Goal: Information Seeking & Learning: Learn about a topic

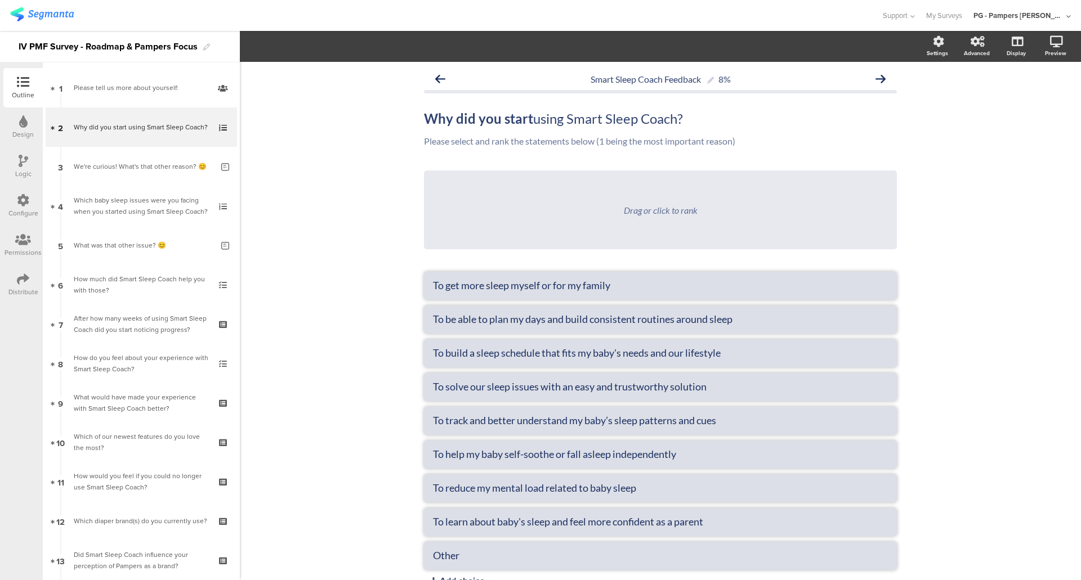
click at [44, 9] on img at bounding box center [42, 14] width 64 height 14
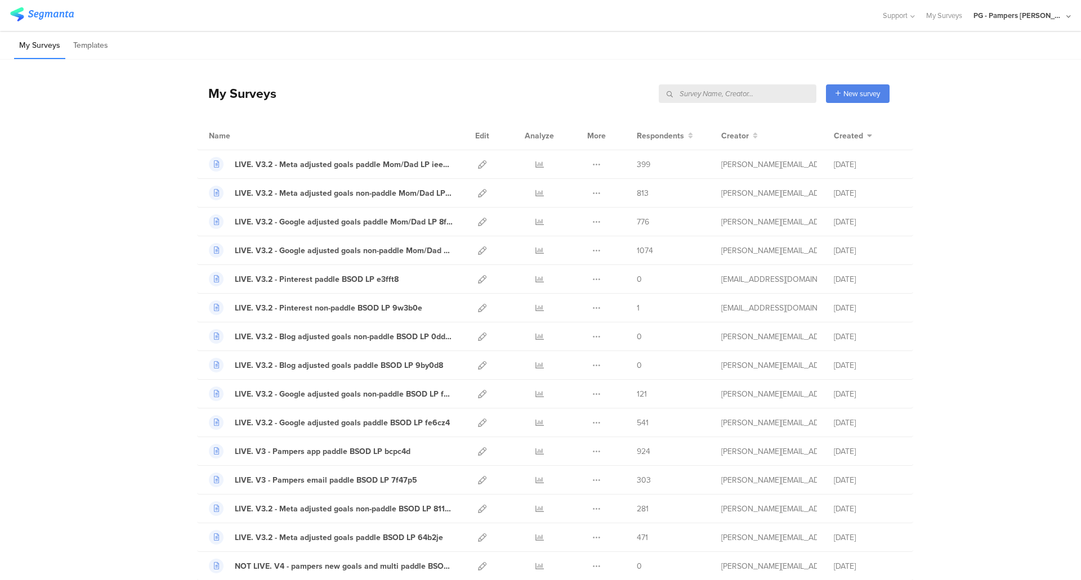
click at [774, 90] on input "text" at bounding box center [738, 93] width 158 height 19
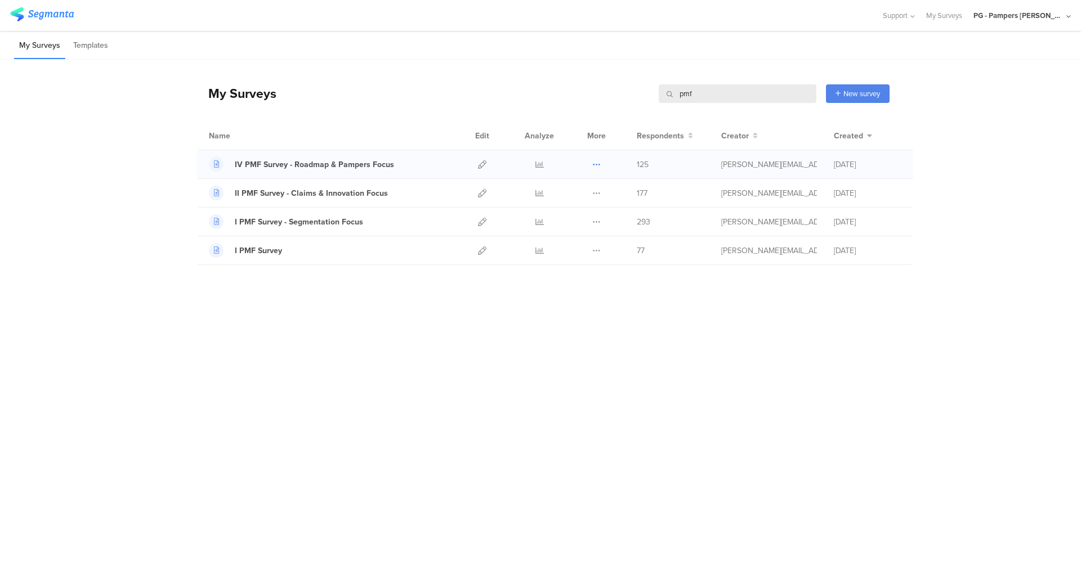
click at [597, 164] on icon at bounding box center [596, 164] width 8 height 8
click at [487, 160] on div at bounding box center [482, 164] width 24 height 28
click at [483, 162] on icon at bounding box center [482, 164] width 8 height 8
click at [538, 167] on icon at bounding box center [539, 164] width 8 height 8
click at [486, 163] on icon at bounding box center [482, 164] width 8 height 8
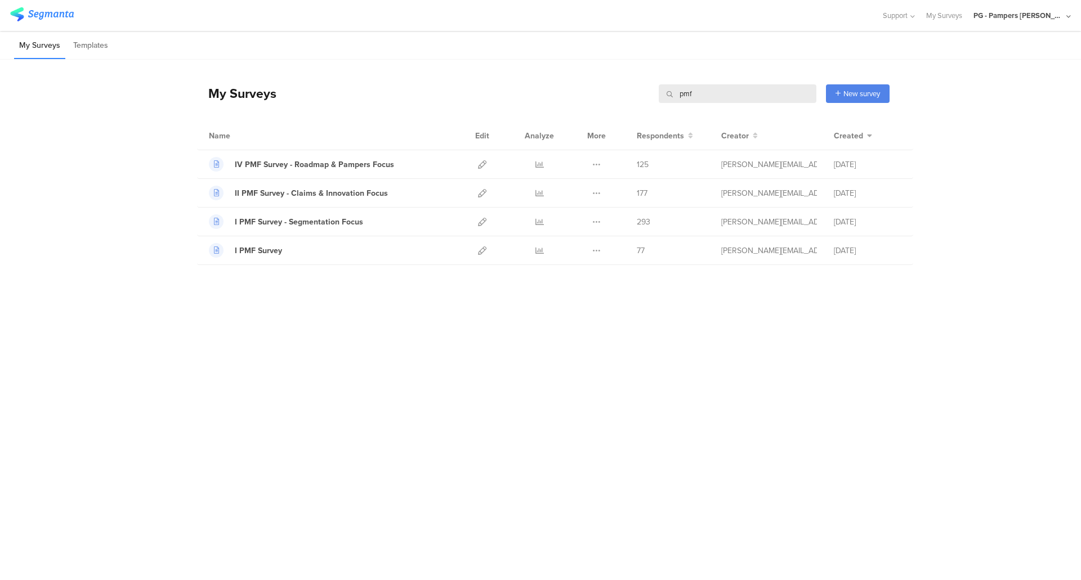
click at [725, 87] on input "pmf" at bounding box center [738, 93] width 158 height 19
type input "churn"
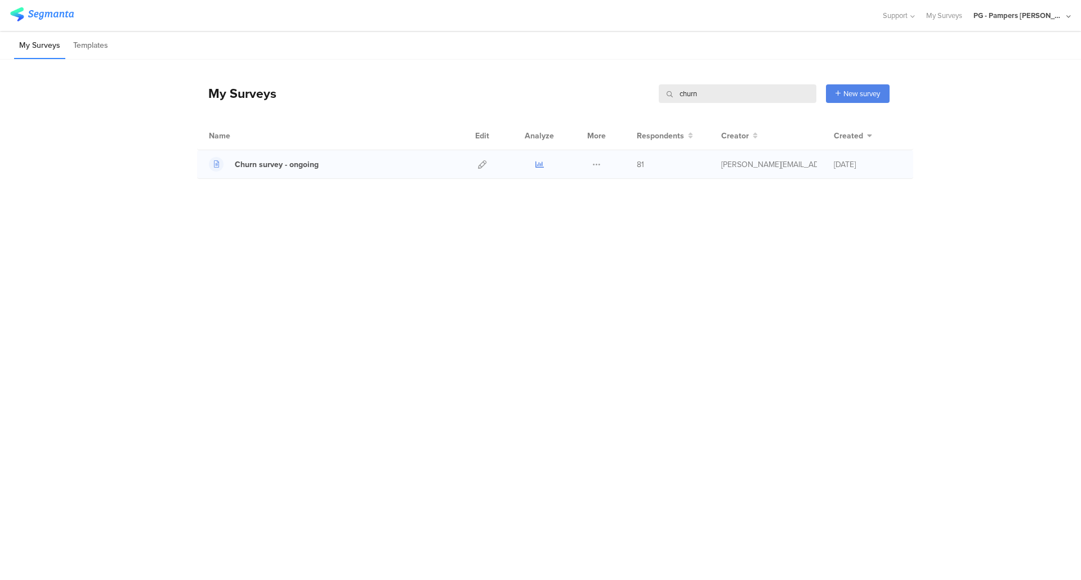
click at [541, 162] on icon at bounding box center [539, 164] width 8 height 8
click at [476, 164] on div at bounding box center [482, 164] width 24 height 28
click at [481, 164] on icon at bounding box center [482, 164] width 8 height 8
click at [766, 86] on input "churn" at bounding box center [738, 93] width 158 height 19
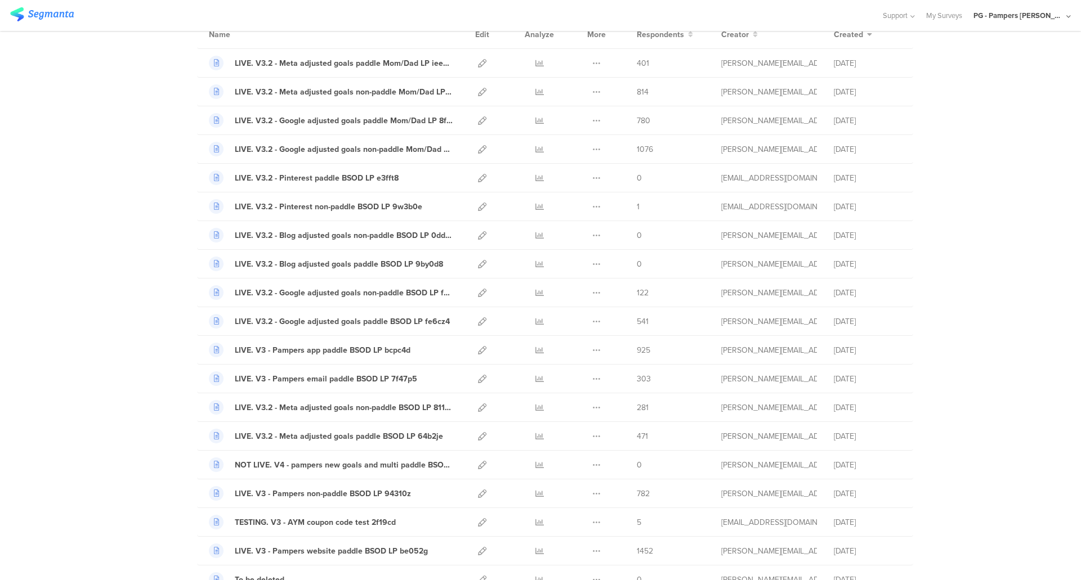
scroll to position [113, 0]
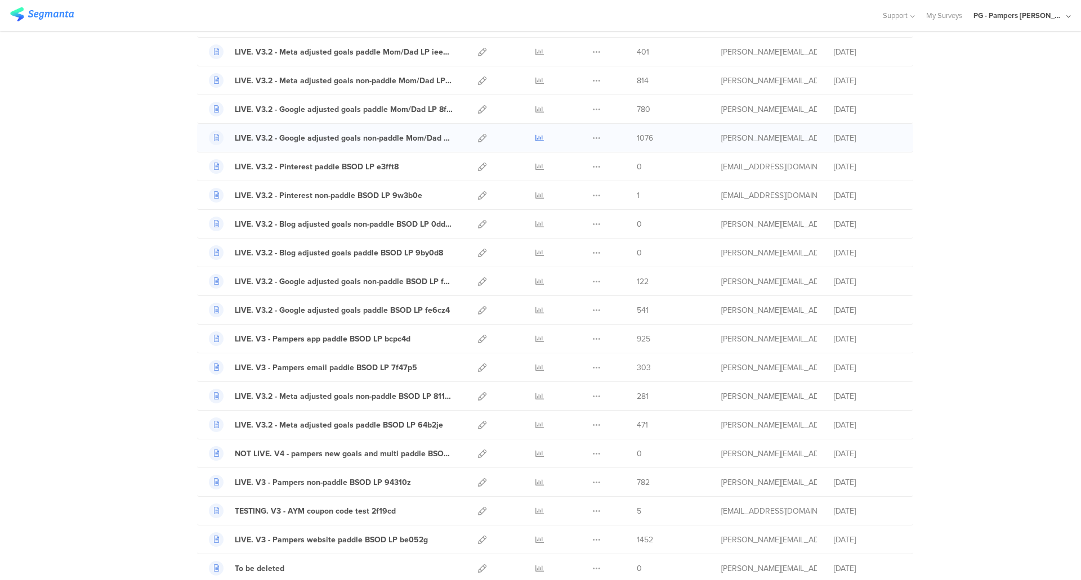
click at [538, 136] on icon at bounding box center [539, 138] width 8 height 8
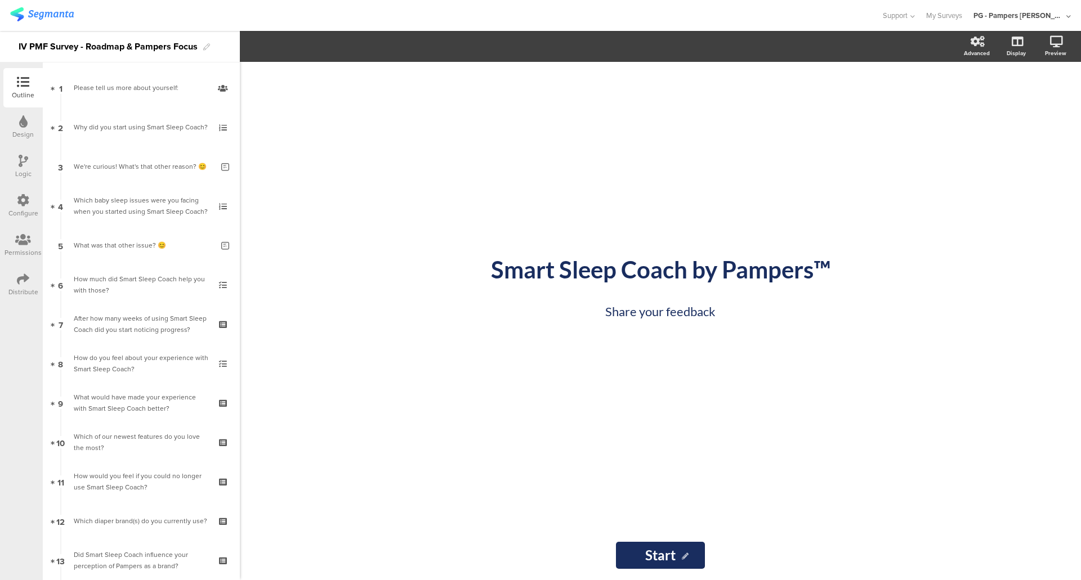
click at [34, 282] on div "Distribute" at bounding box center [22, 284] width 39 height 39
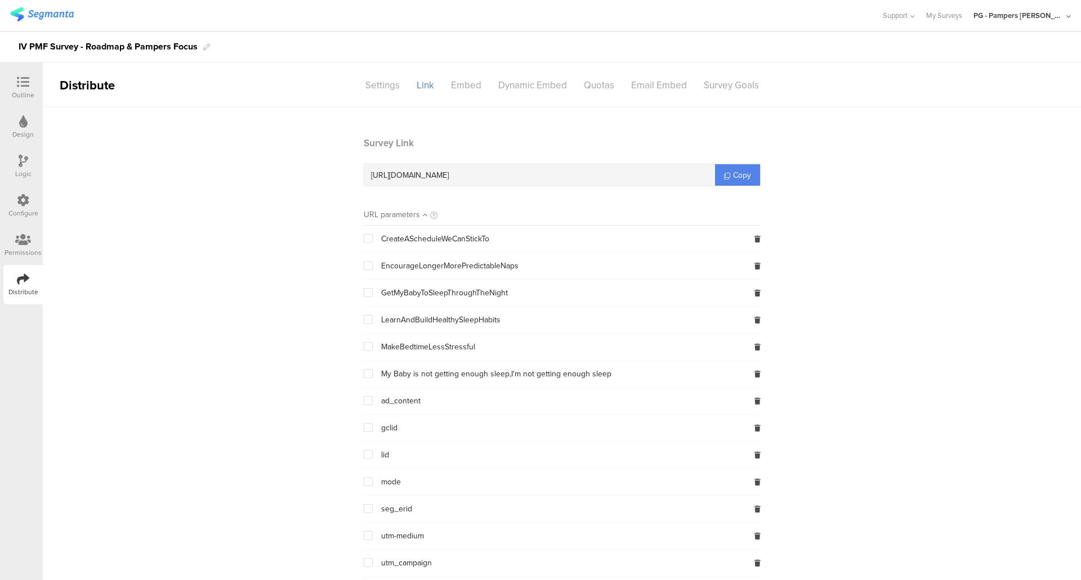
click at [19, 75] on div "Outline" at bounding box center [22, 87] width 39 height 39
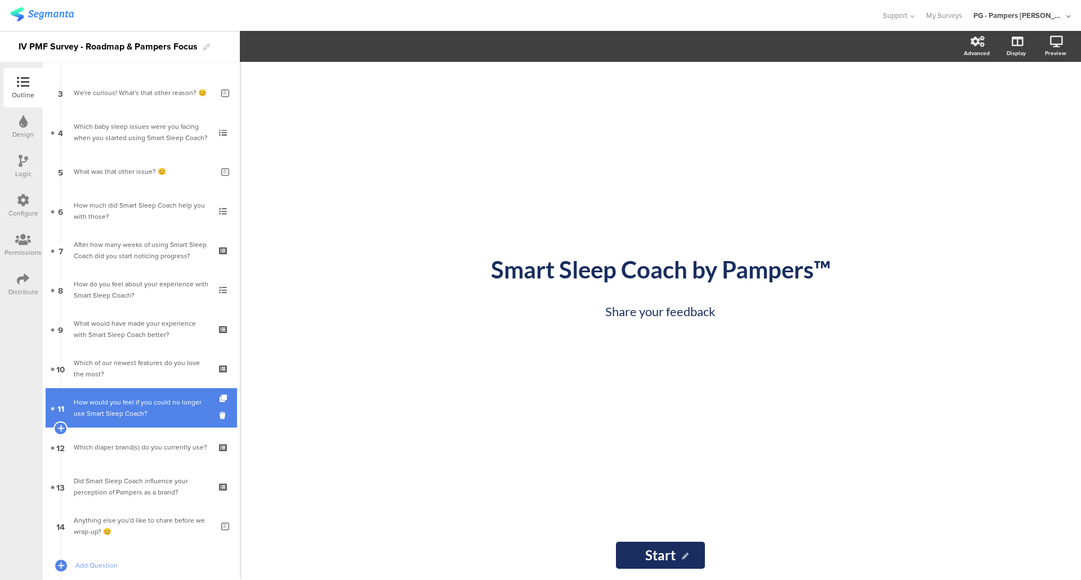
scroll to position [144, 0]
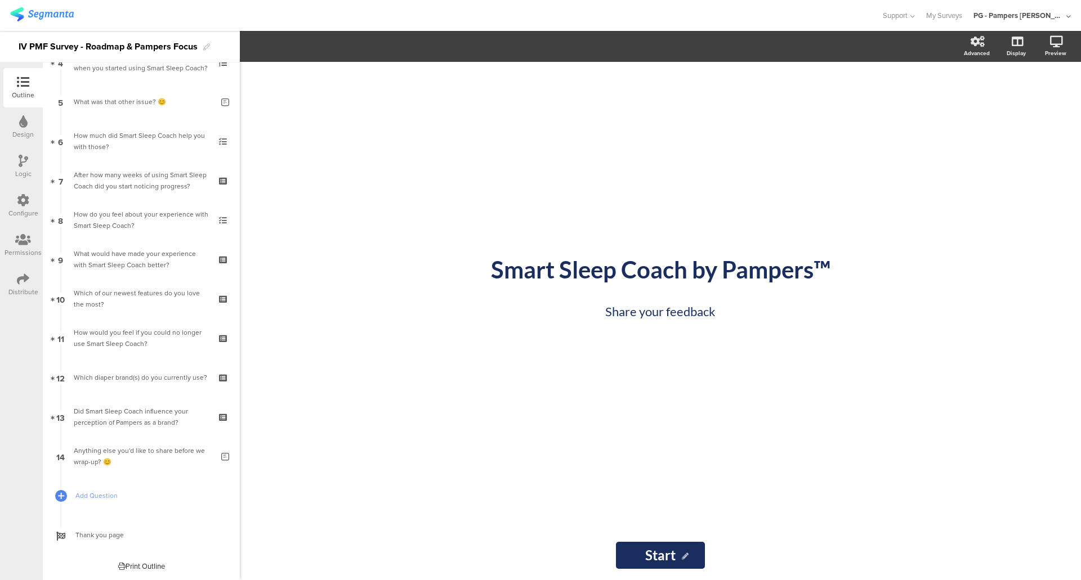
click at [137, 562] on div "Print Outline" at bounding box center [141, 566] width 47 height 11
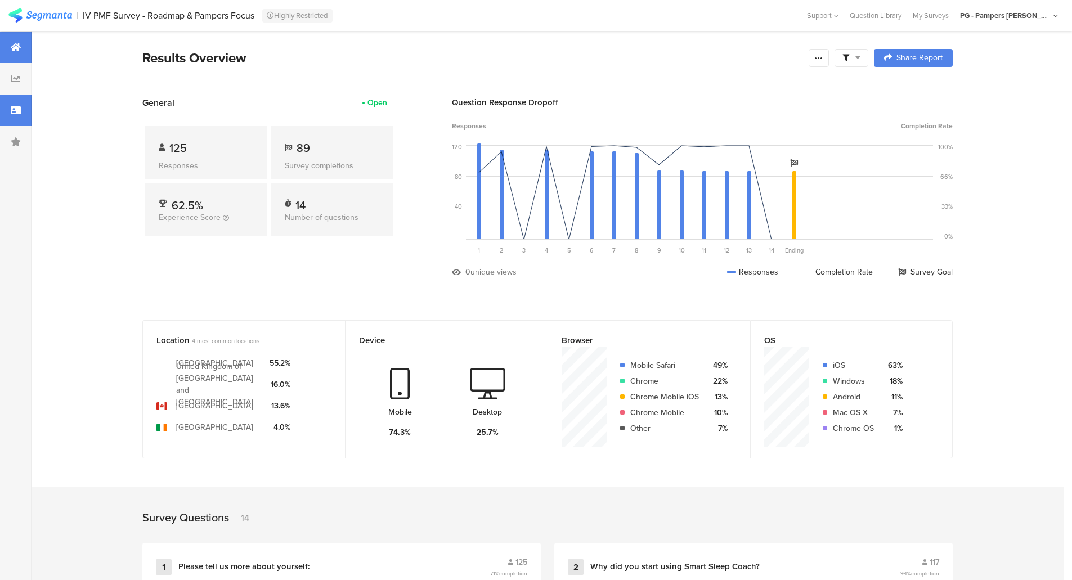
click at [21, 107] on div at bounding box center [16, 111] width 32 height 32
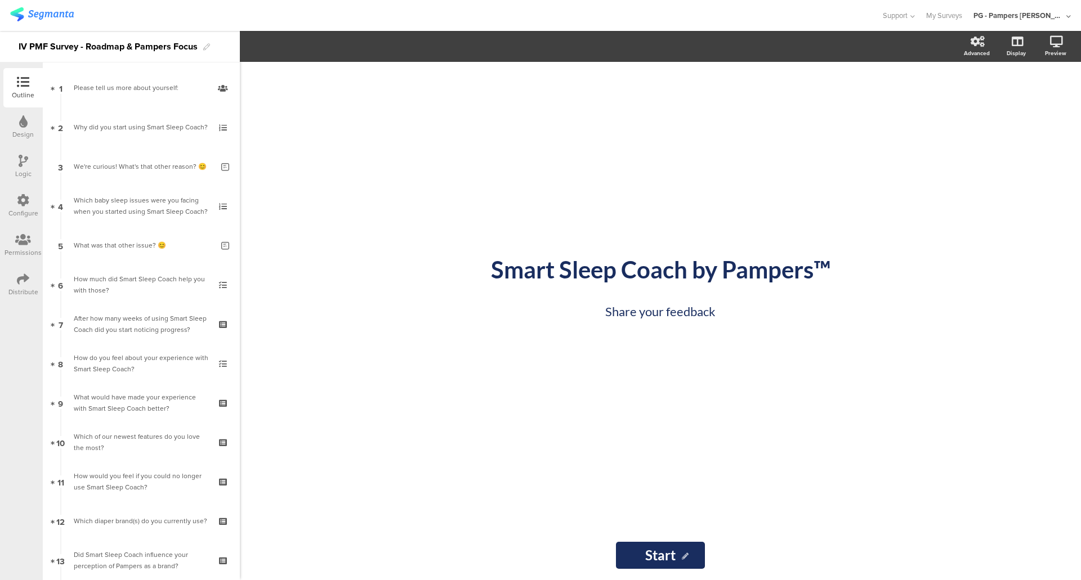
click at [28, 281] on icon at bounding box center [23, 279] width 12 height 12
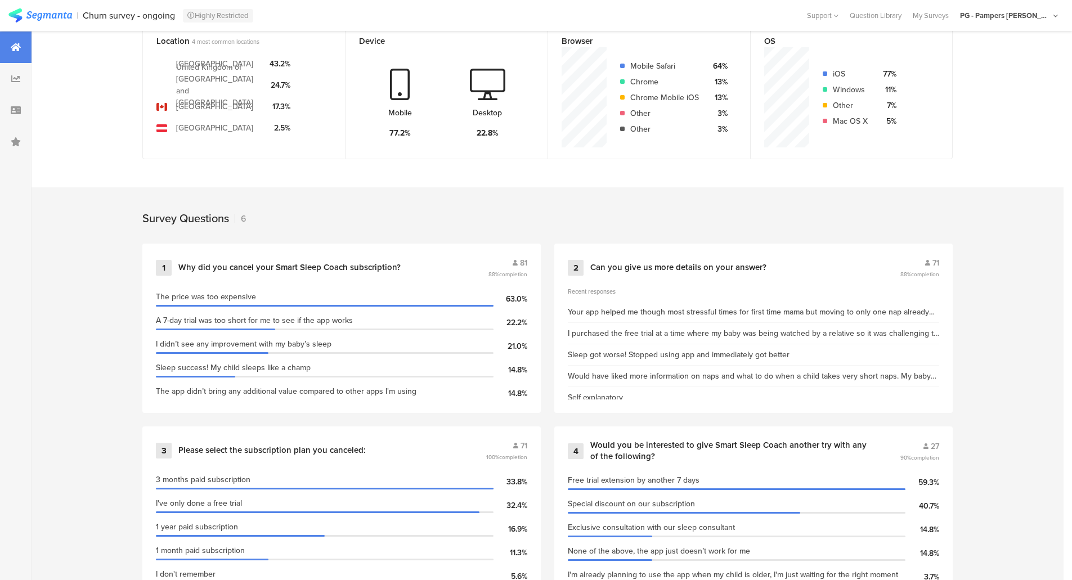
scroll to position [338, 0]
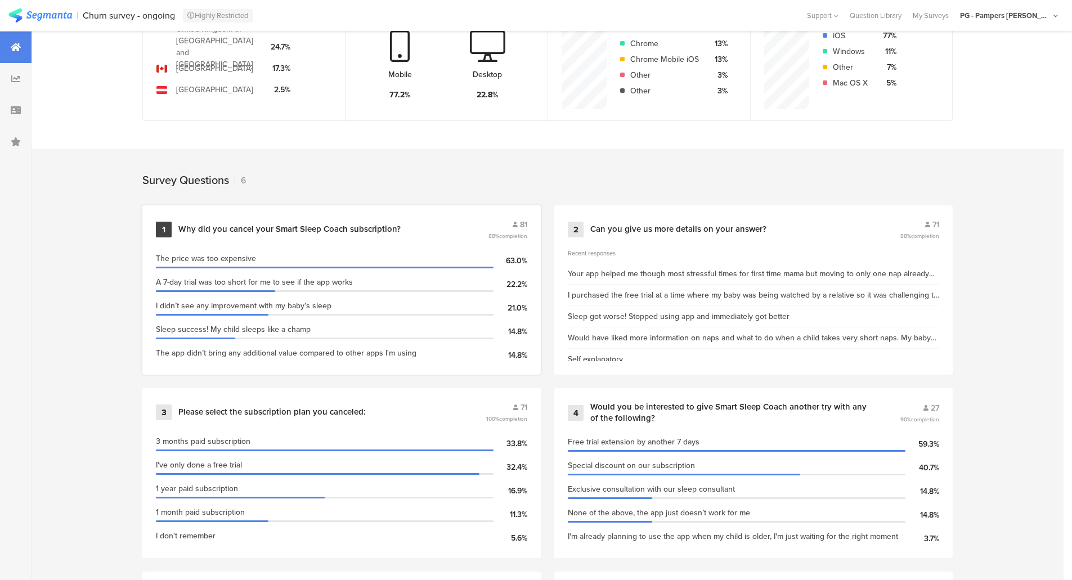
click at [207, 226] on div "Why did you cancel your Smart Sleep Coach subscription?" at bounding box center [289, 229] width 222 height 11
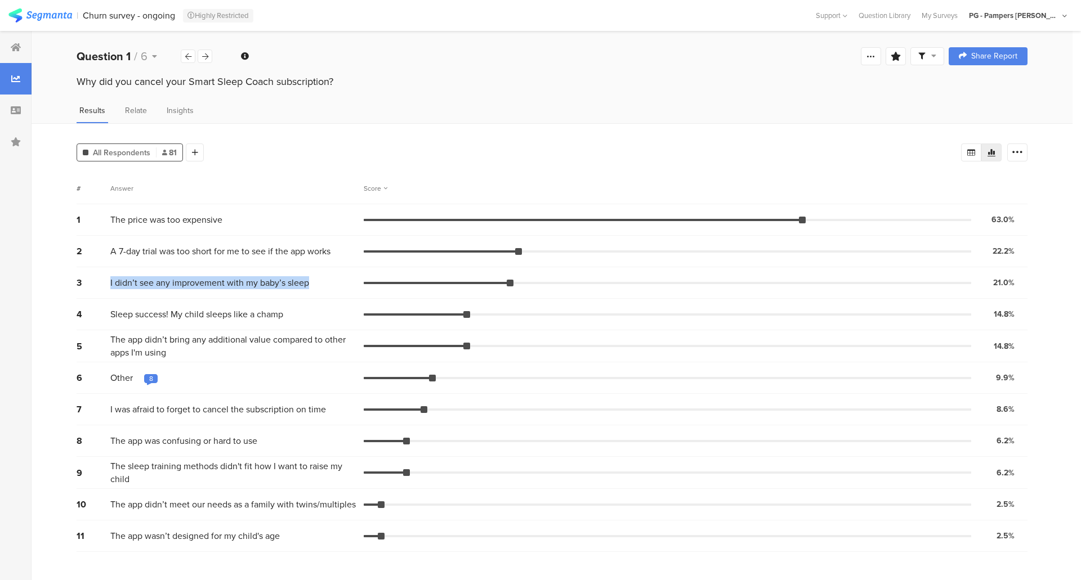
drag, startPoint x: 109, startPoint y: 285, endPoint x: 319, endPoint y: 285, distance: 209.4
click at [319, 285] on div "3 I didn’t see any improvement with my baby’s sleep 21.0% 17 votes" at bounding box center [552, 283] width 951 height 32
copy div "I didn’t see any improvement with my baby’s sleep"
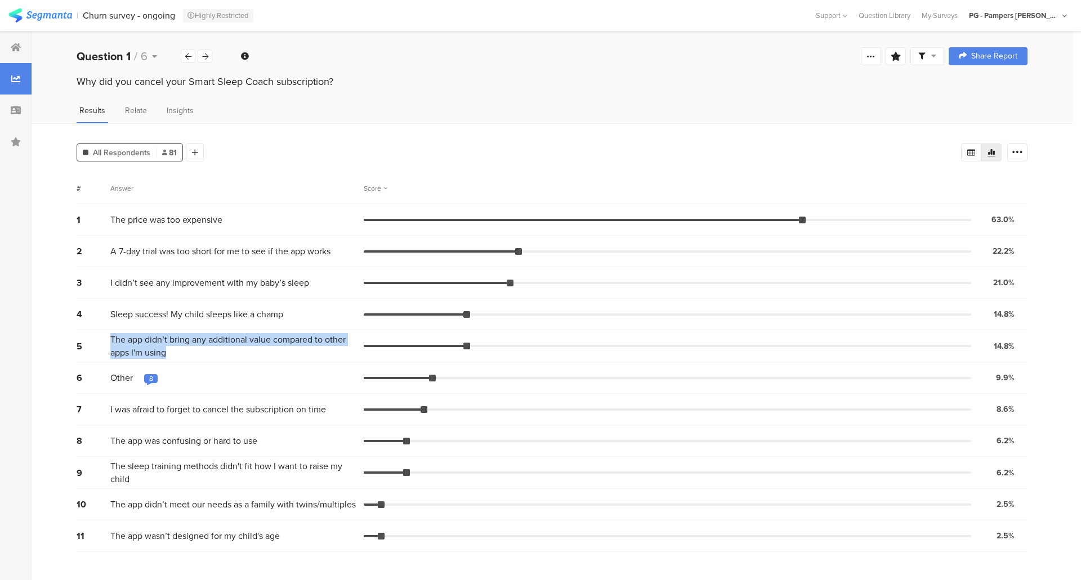
drag, startPoint x: 111, startPoint y: 341, endPoint x: 180, endPoint y: 361, distance: 71.1
click at [180, 361] on div "5 The app didn’t bring any additional value compared to other apps I'm using 14…" at bounding box center [552, 346] width 951 height 32
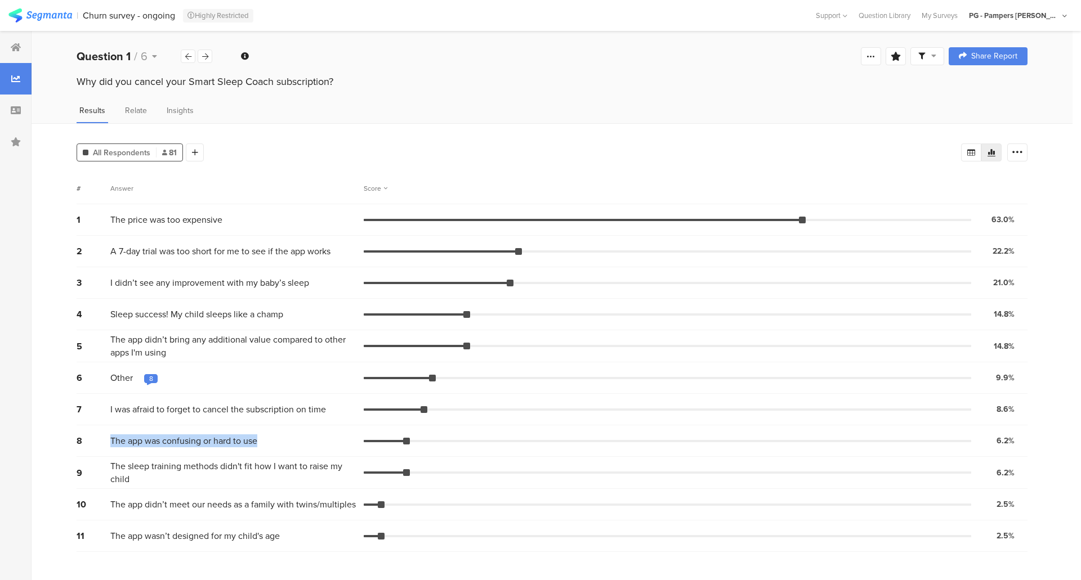
drag, startPoint x: 113, startPoint y: 443, endPoint x: 267, endPoint y: 447, distance: 154.8
click at [267, 447] on div "The app was confusing or hard to use" at bounding box center [236, 441] width 253 height 13
drag, startPoint x: 113, startPoint y: 220, endPoint x: 234, endPoint y: 259, distance: 127.1
click at [241, 223] on div "The price was too expensive" at bounding box center [236, 219] width 253 height 13
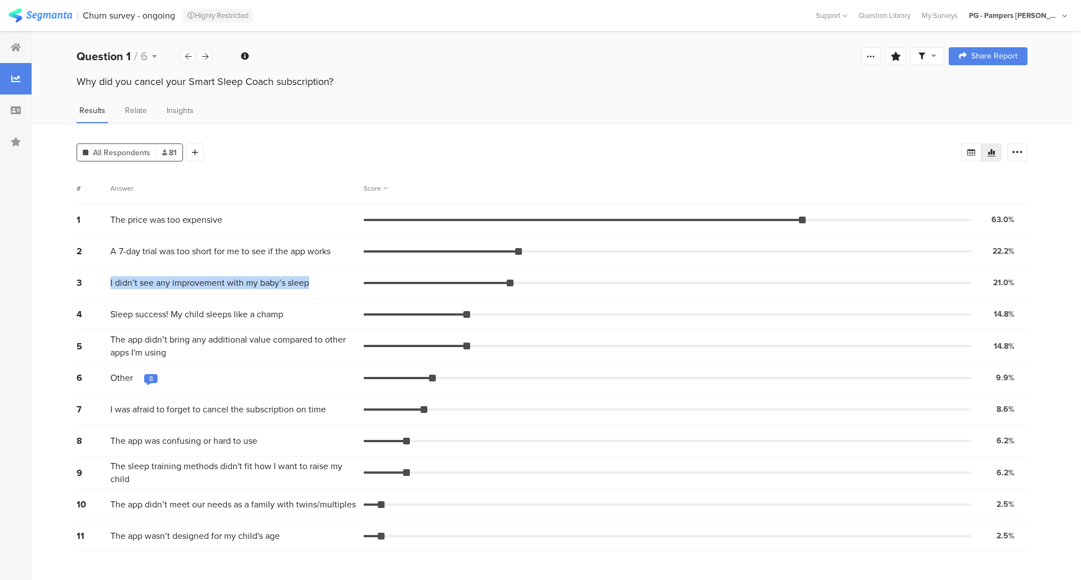
drag, startPoint x: 110, startPoint y: 283, endPoint x: 312, endPoint y: 279, distance: 202.1
click at [312, 279] on div "3 I didn’t see any improvement with my baby’s sleep 21.0% 17 votes" at bounding box center [552, 283] width 951 height 32
copy div "I didn’t see any improvement with my baby’s sleep"
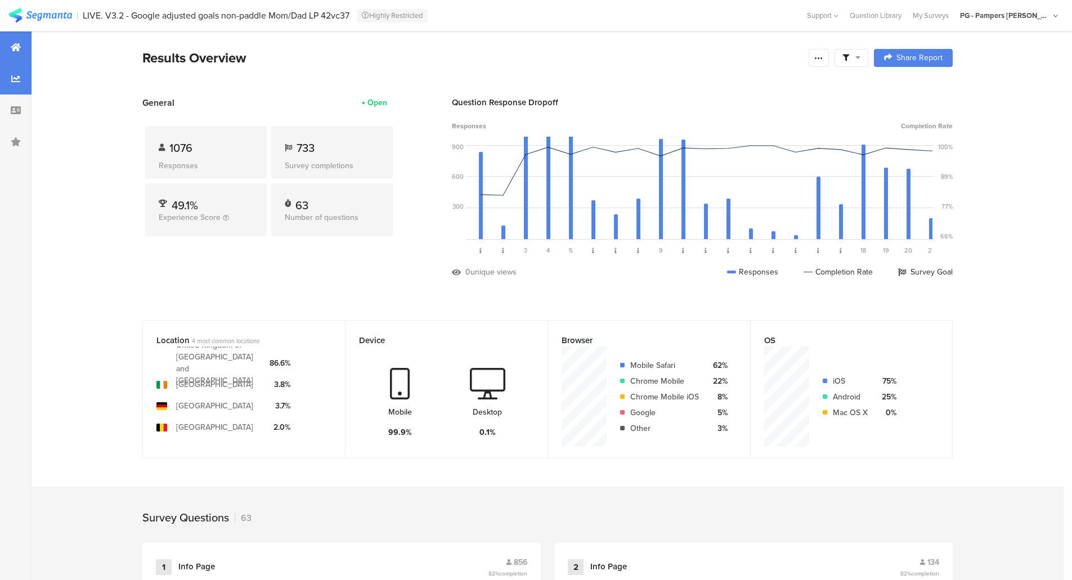
click at [19, 83] on div at bounding box center [16, 79] width 32 height 32
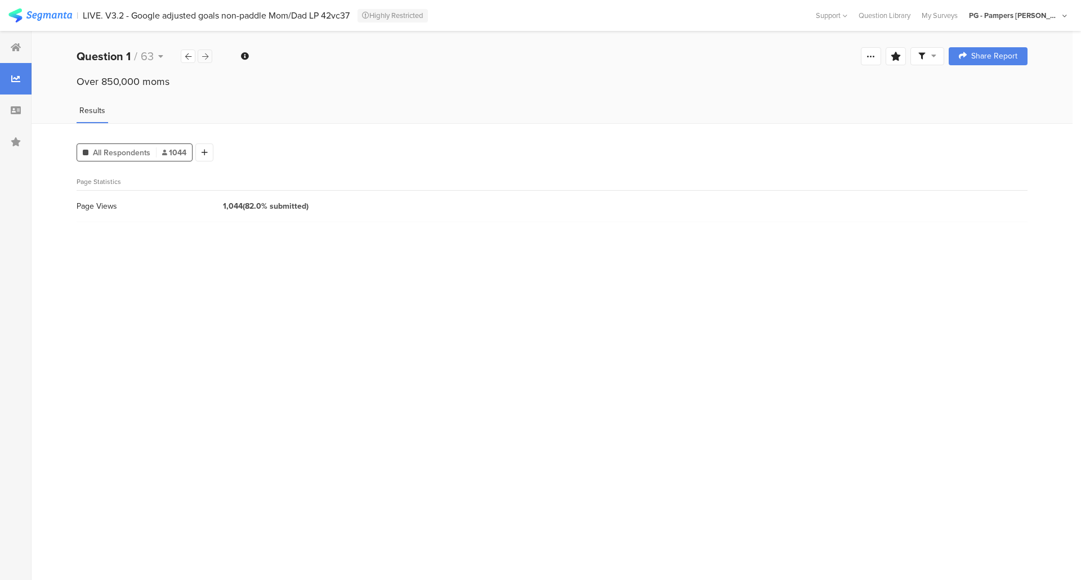
click at [205, 56] on icon at bounding box center [205, 56] width 6 height 7
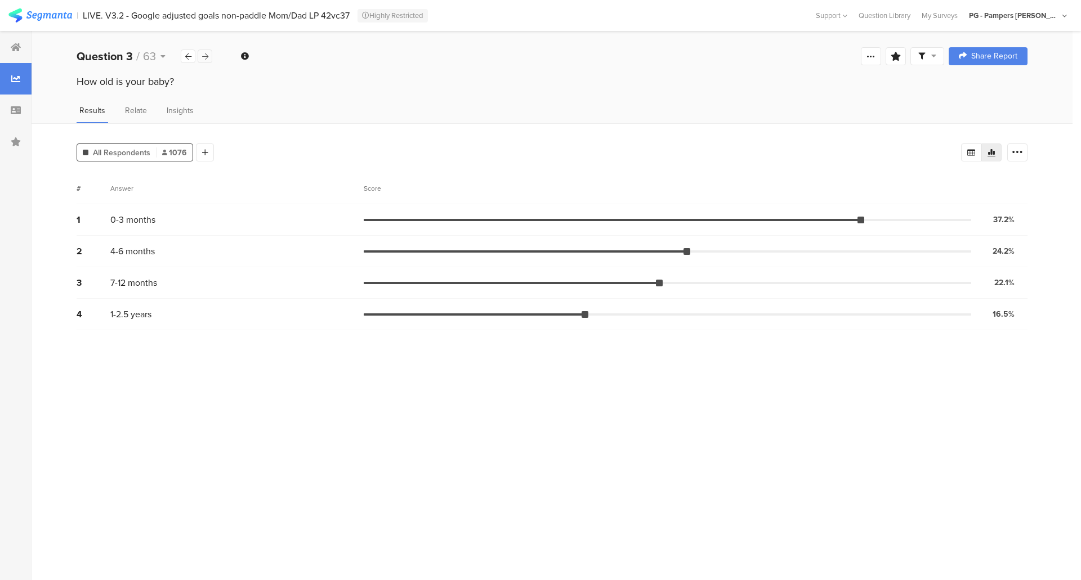
click at [205, 56] on icon at bounding box center [205, 56] width 6 height 7
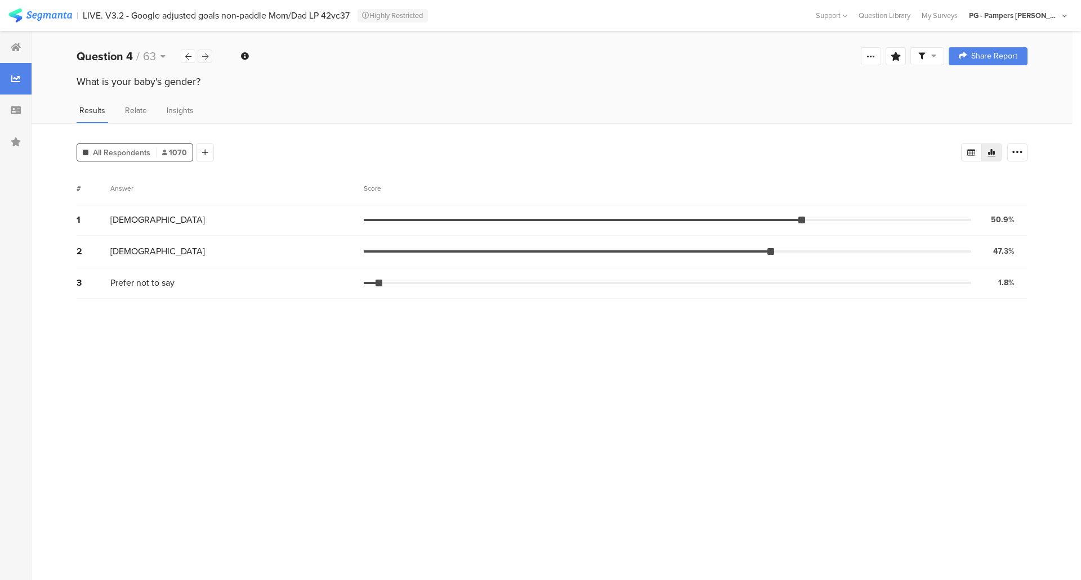
click at [205, 56] on icon at bounding box center [205, 56] width 6 height 7
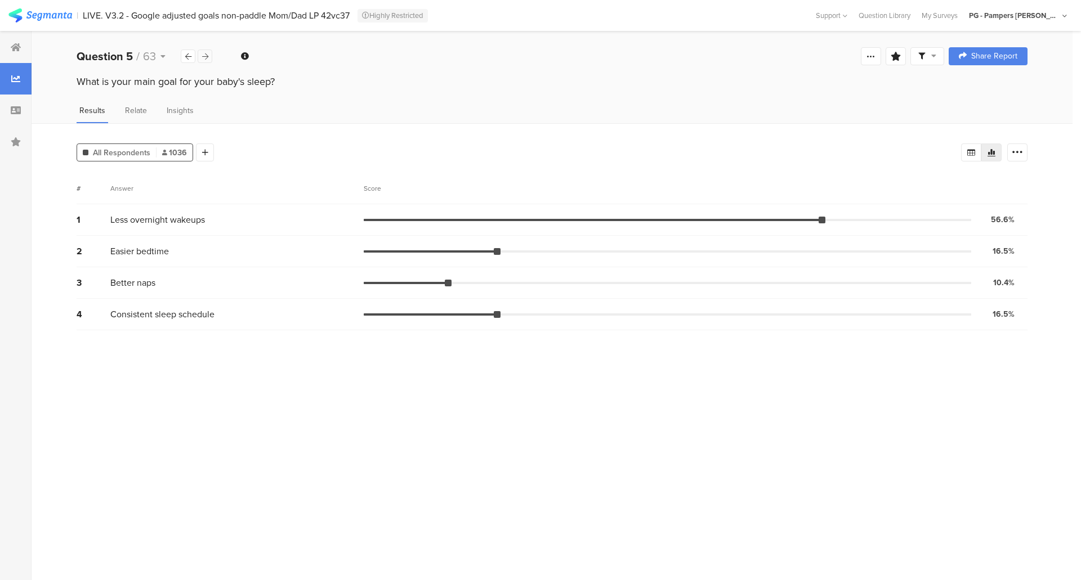
click at [207, 59] on icon at bounding box center [205, 56] width 6 height 7
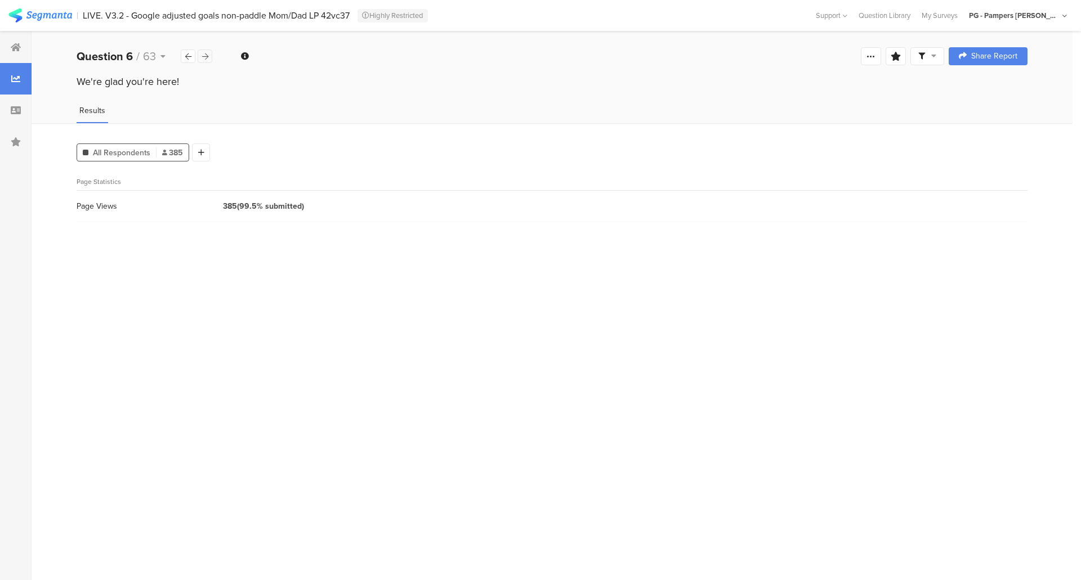
click at [207, 59] on icon at bounding box center [205, 56] width 6 height 7
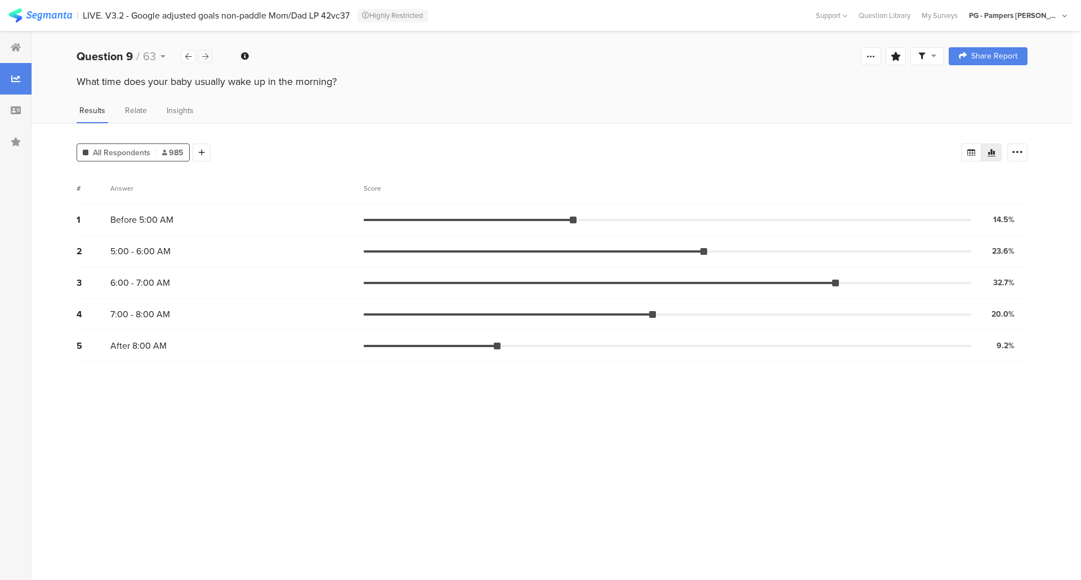
click at [207, 59] on icon at bounding box center [205, 56] width 6 height 7
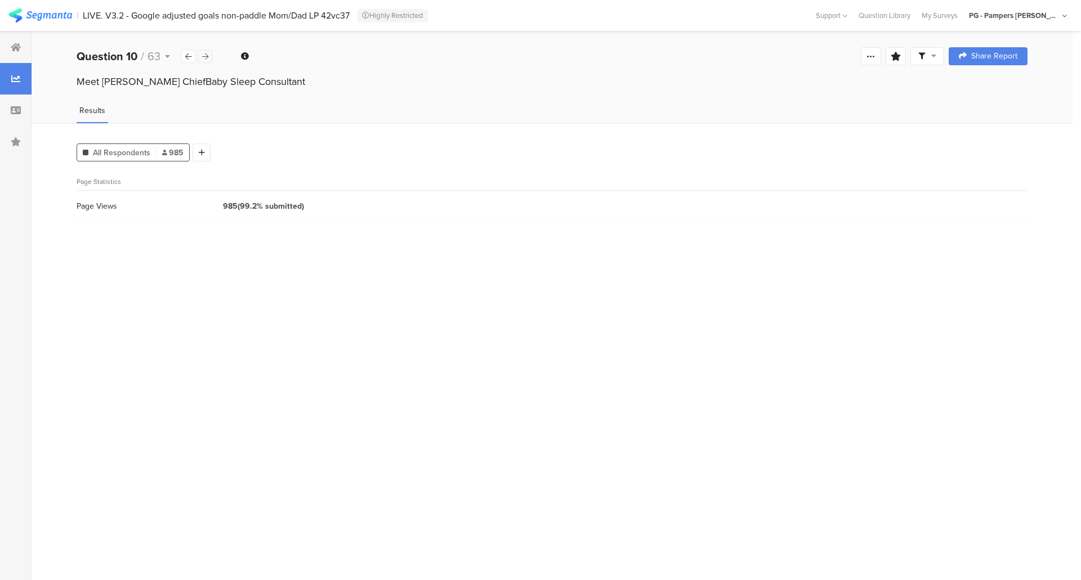
click at [207, 59] on icon at bounding box center [205, 56] width 6 height 7
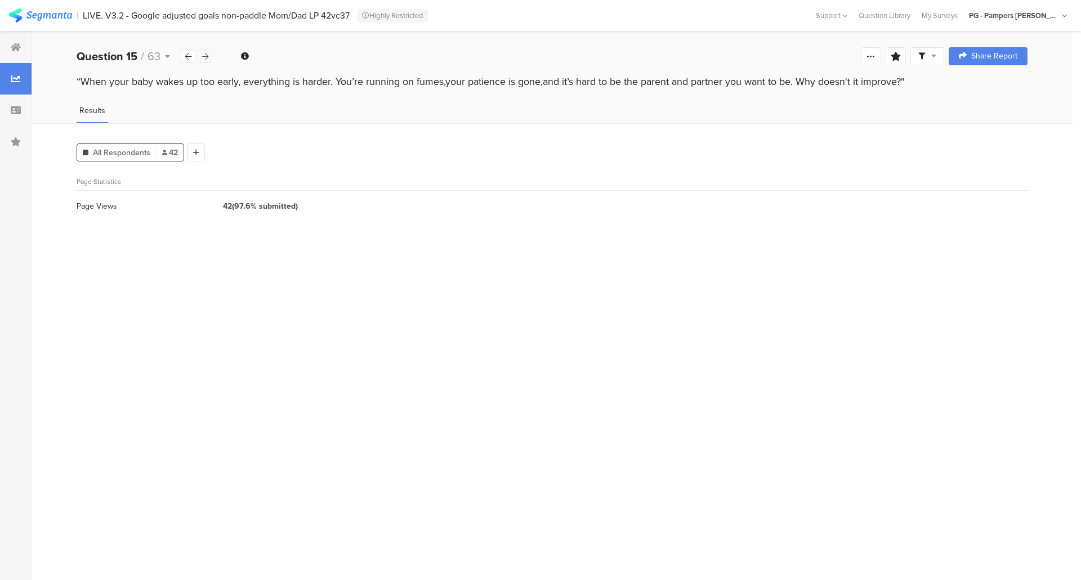
click at [207, 59] on icon at bounding box center [205, 56] width 6 height 7
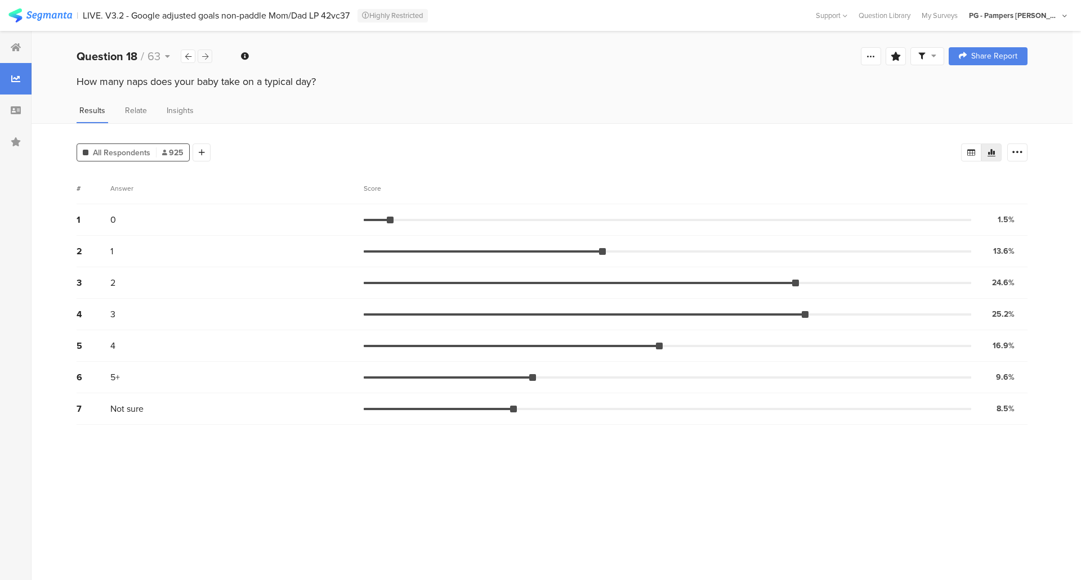
click at [207, 59] on icon at bounding box center [205, 56] width 6 height 7
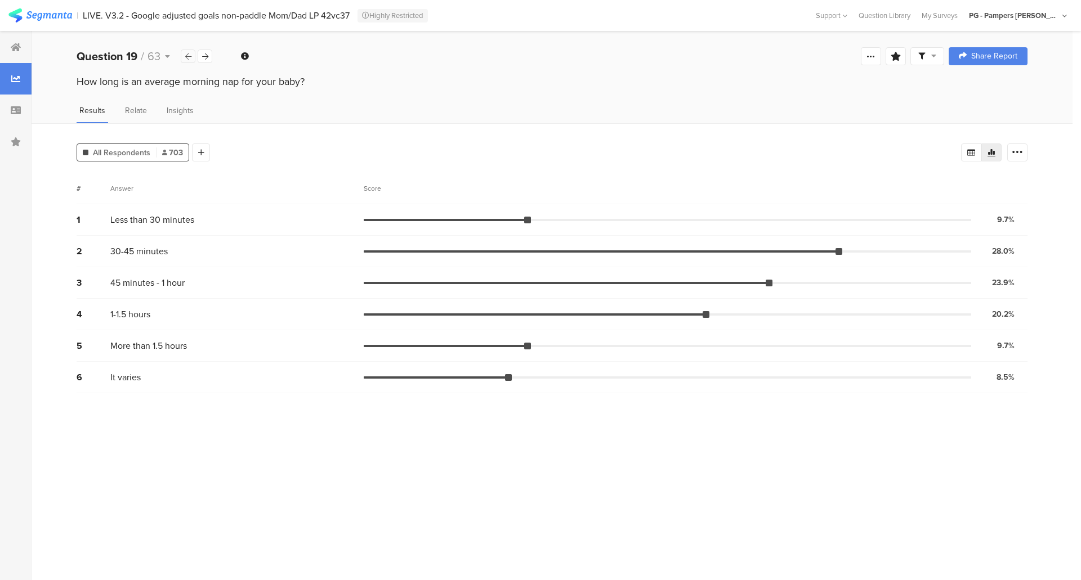
click at [189, 59] on icon at bounding box center [188, 56] width 6 height 7
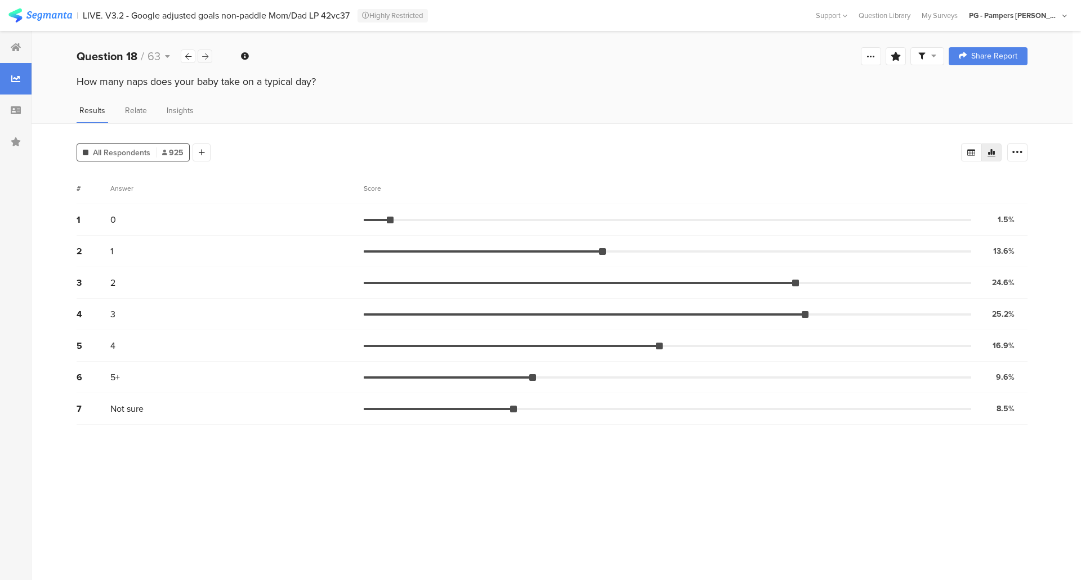
click at [201, 56] on div at bounding box center [205, 57] width 15 height 14
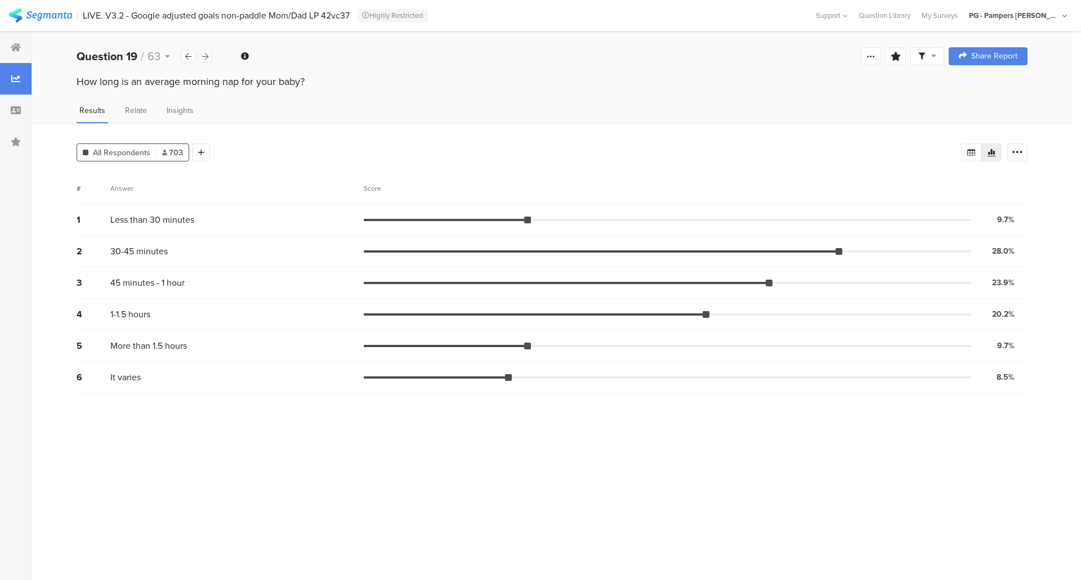
click at [201, 56] on div at bounding box center [205, 57] width 15 height 14
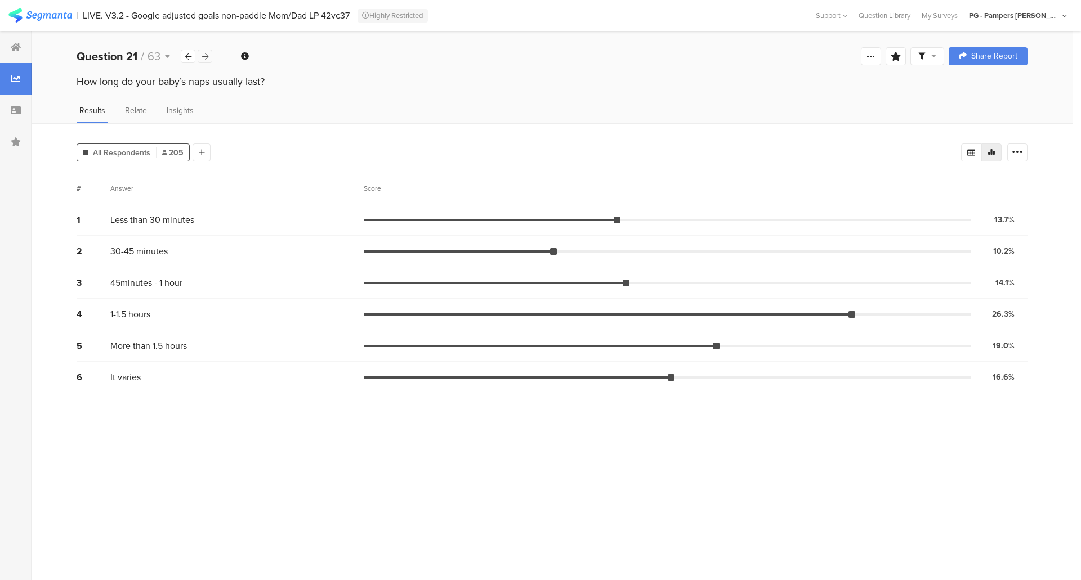
click at [201, 56] on div at bounding box center [205, 57] width 15 height 14
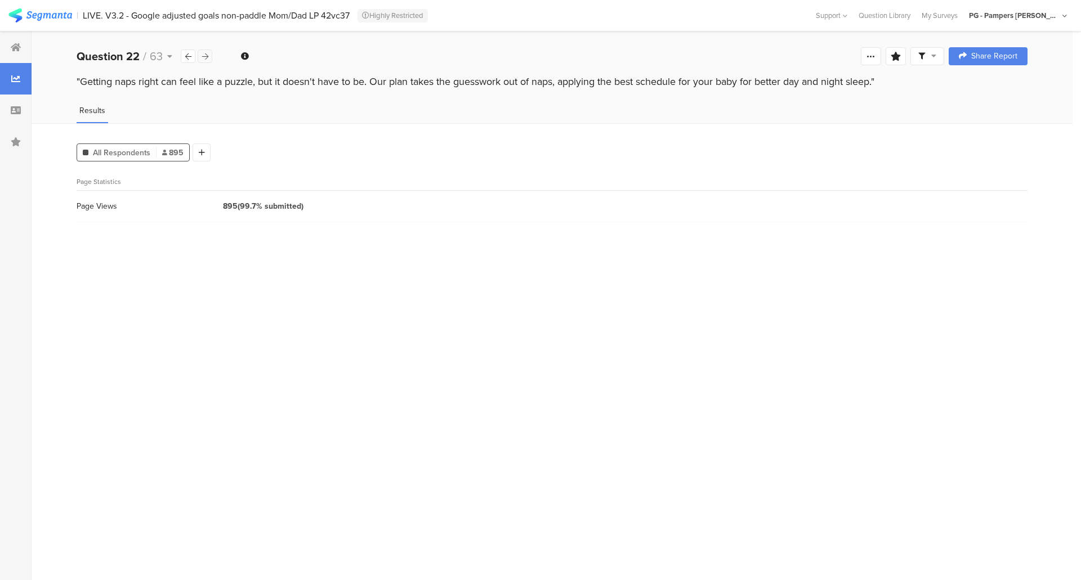
click at [201, 56] on div at bounding box center [205, 57] width 15 height 14
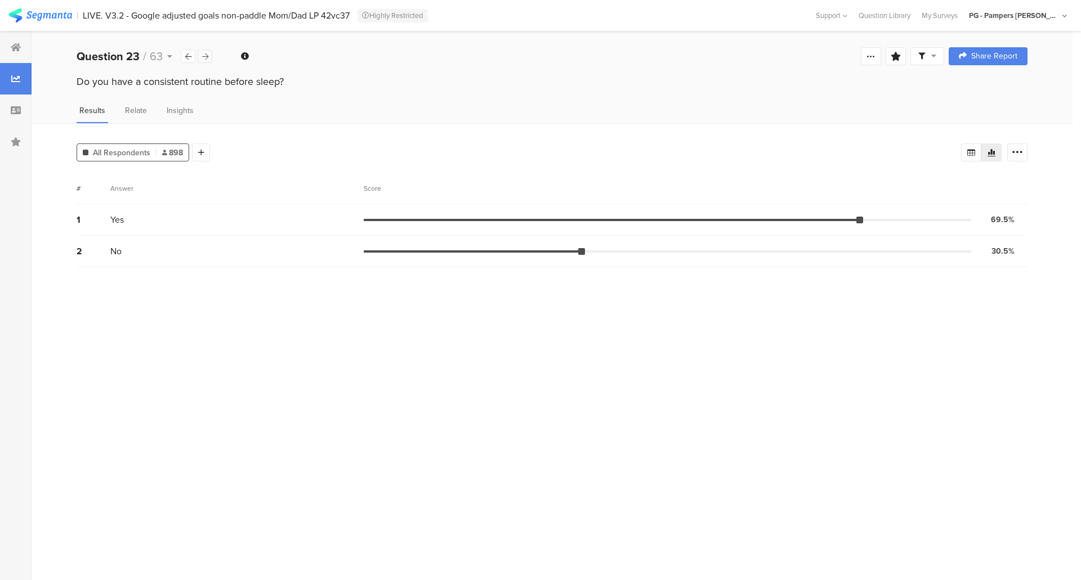
click at [201, 56] on div at bounding box center [205, 57] width 15 height 14
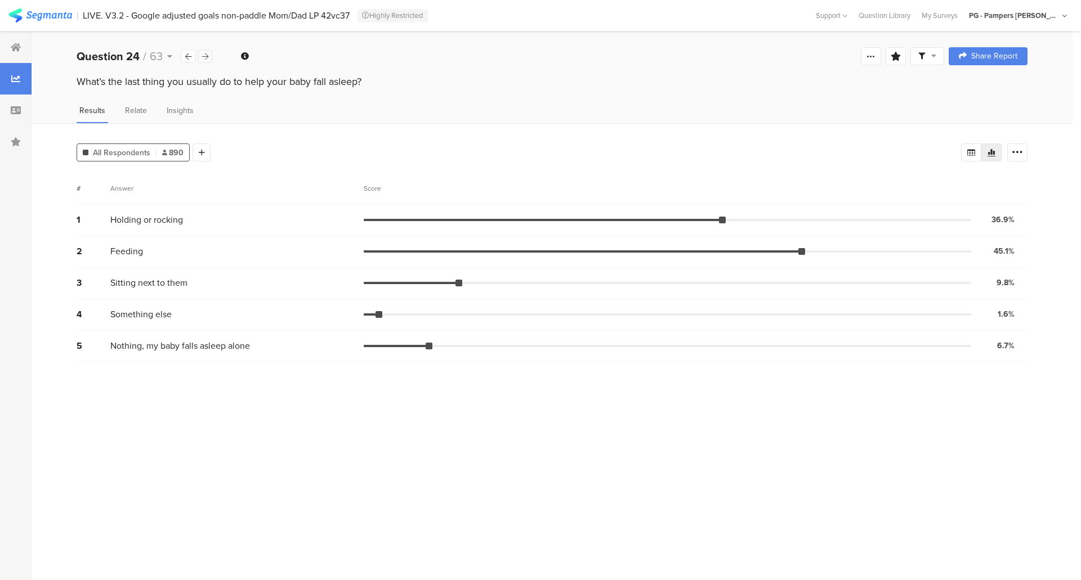
click at [201, 56] on div at bounding box center [205, 57] width 15 height 14
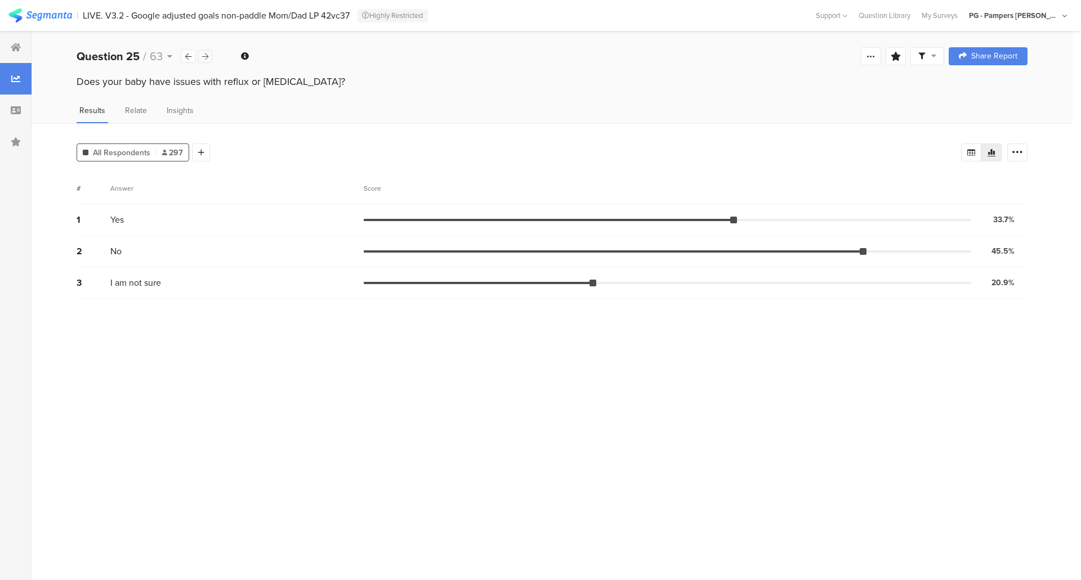
click at [201, 56] on div at bounding box center [205, 57] width 15 height 14
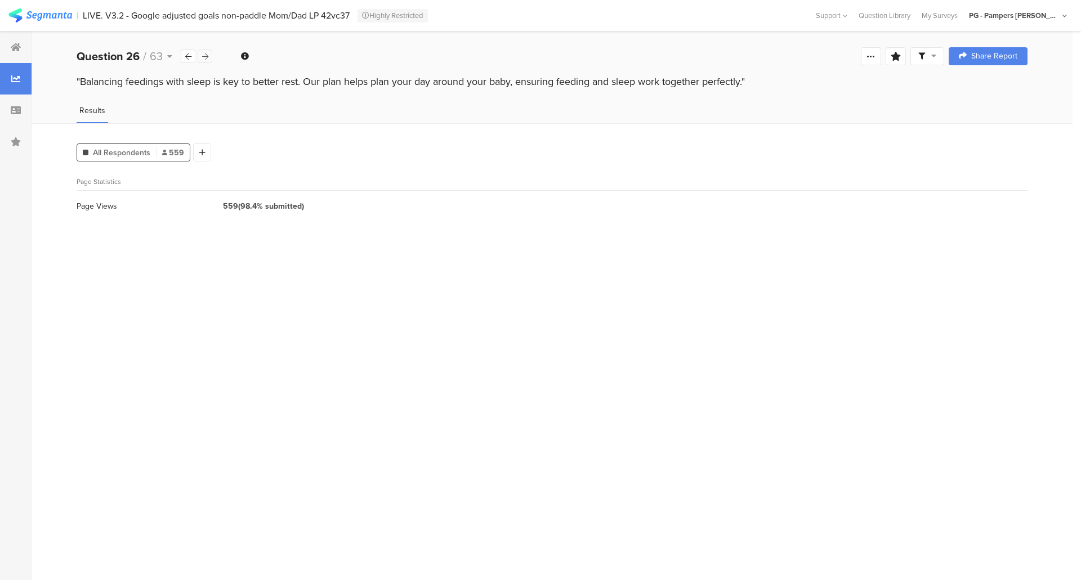
click at [201, 56] on div at bounding box center [205, 57] width 15 height 14
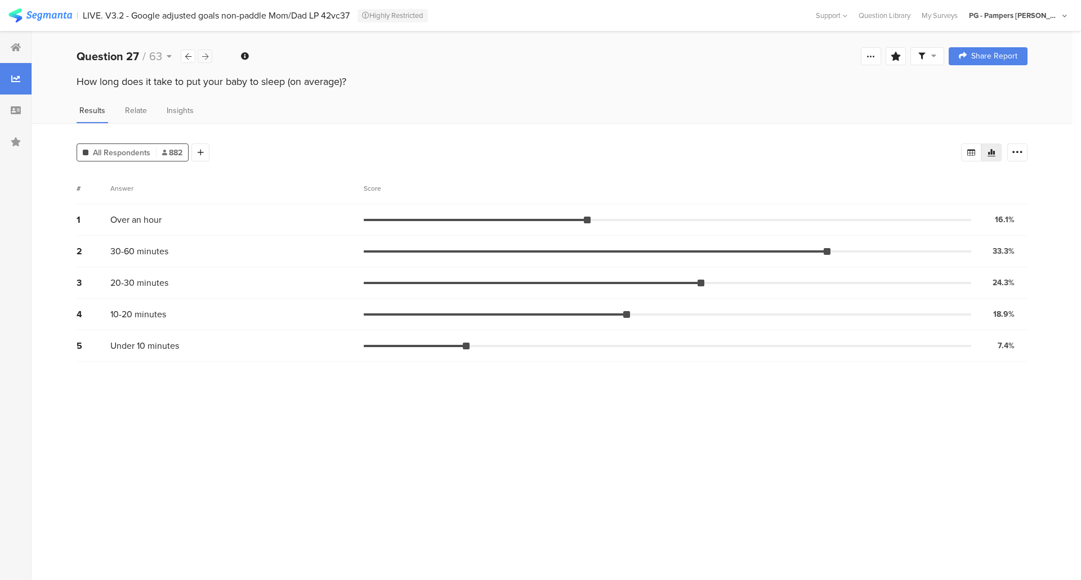
click at [201, 56] on div at bounding box center [205, 57] width 15 height 14
click at [186, 55] on icon at bounding box center [188, 56] width 6 height 7
click at [207, 55] on icon at bounding box center [205, 56] width 6 height 7
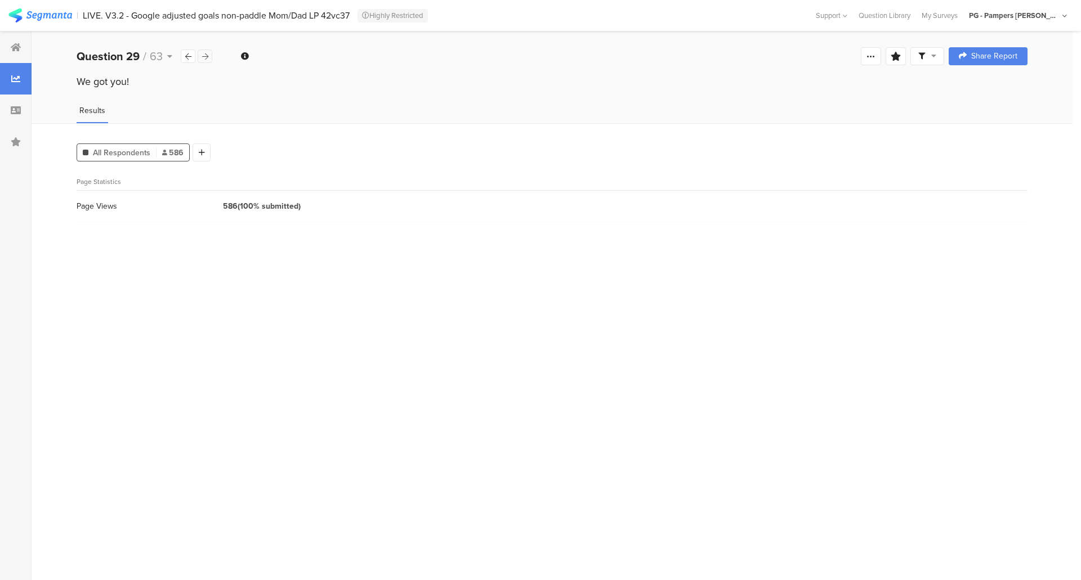
click at [207, 55] on icon at bounding box center [205, 56] width 6 height 7
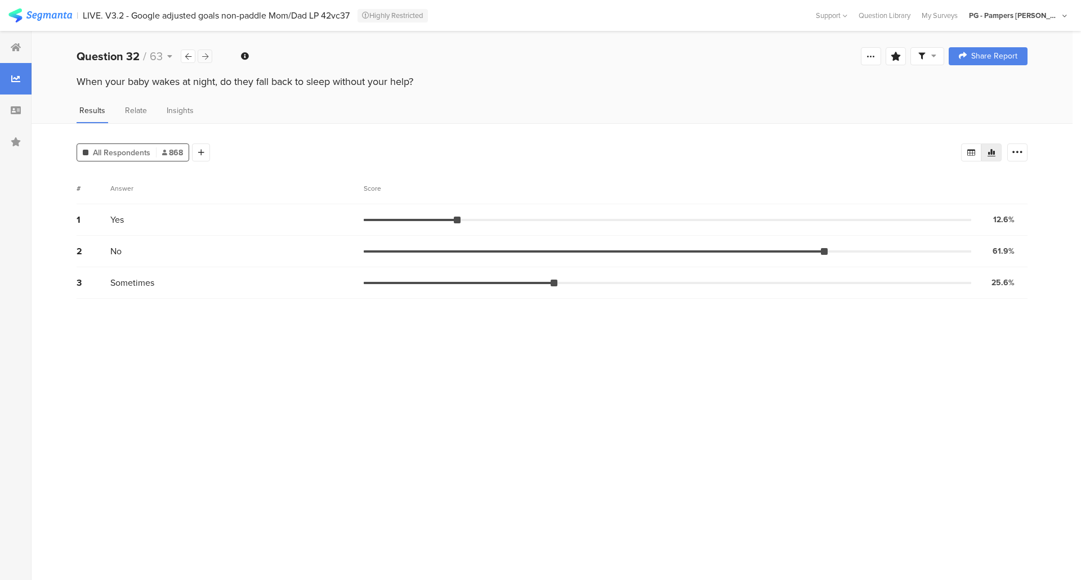
click at [207, 55] on icon at bounding box center [205, 56] width 6 height 7
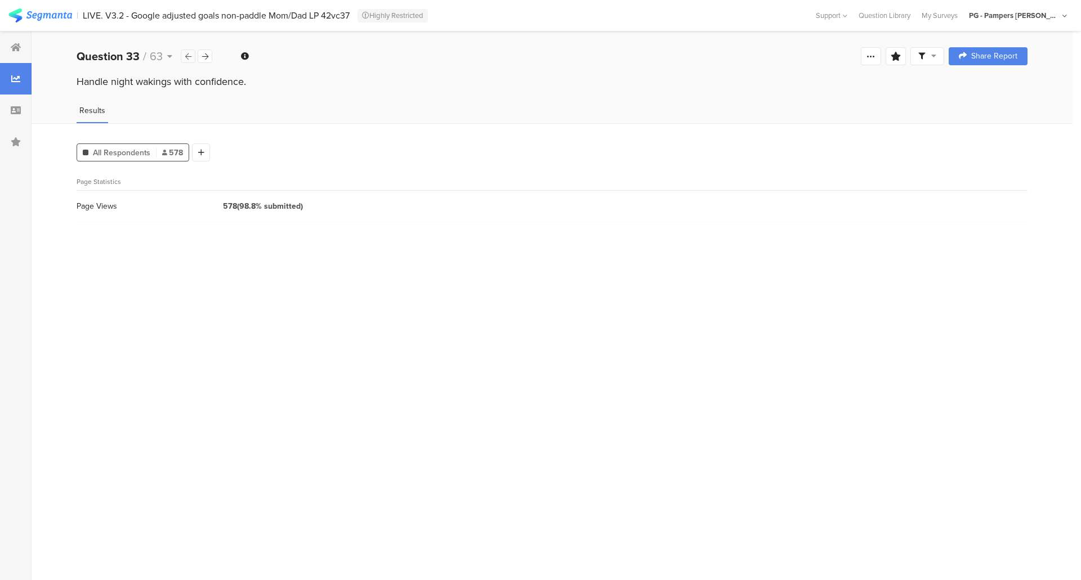
click at [193, 57] on div at bounding box center [188, 57] width 15 height 14
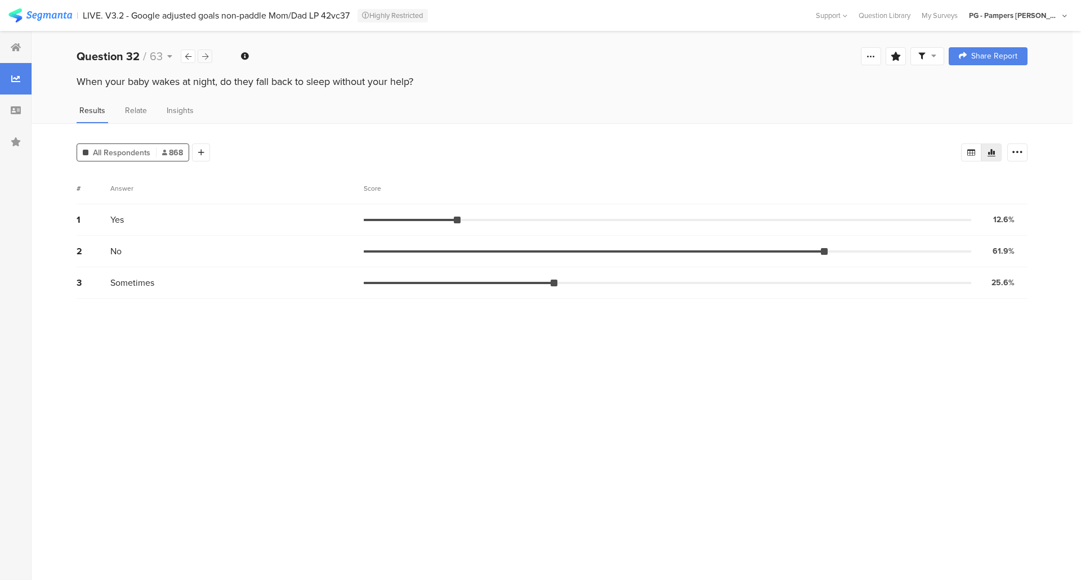
click at [204, 57] on icon at bounding box center [205, 56] width 6 height 7
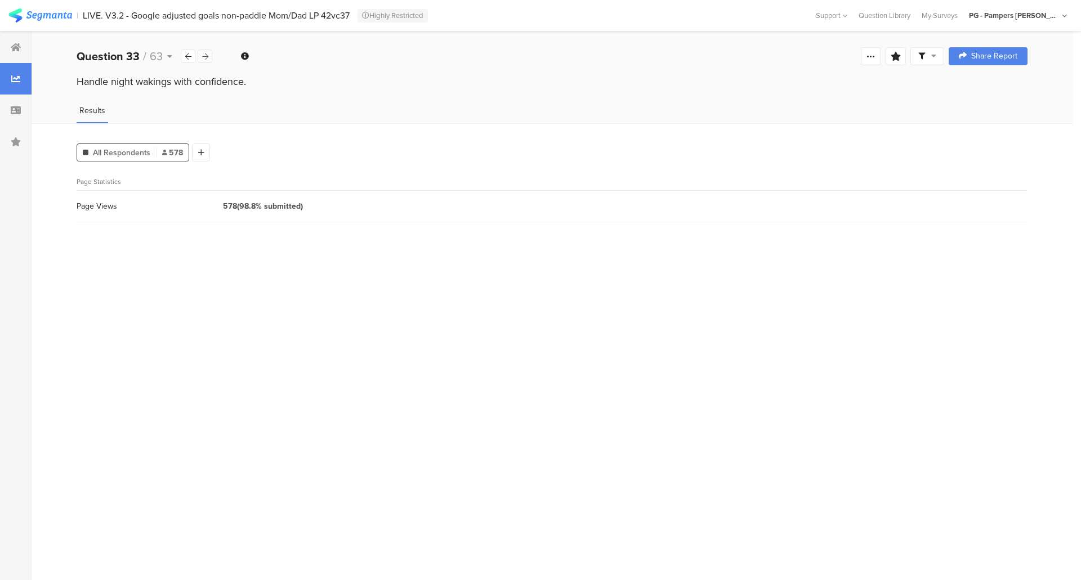
click at [204, 57] on icon at bounding box center [205, 56] width 6 height 7
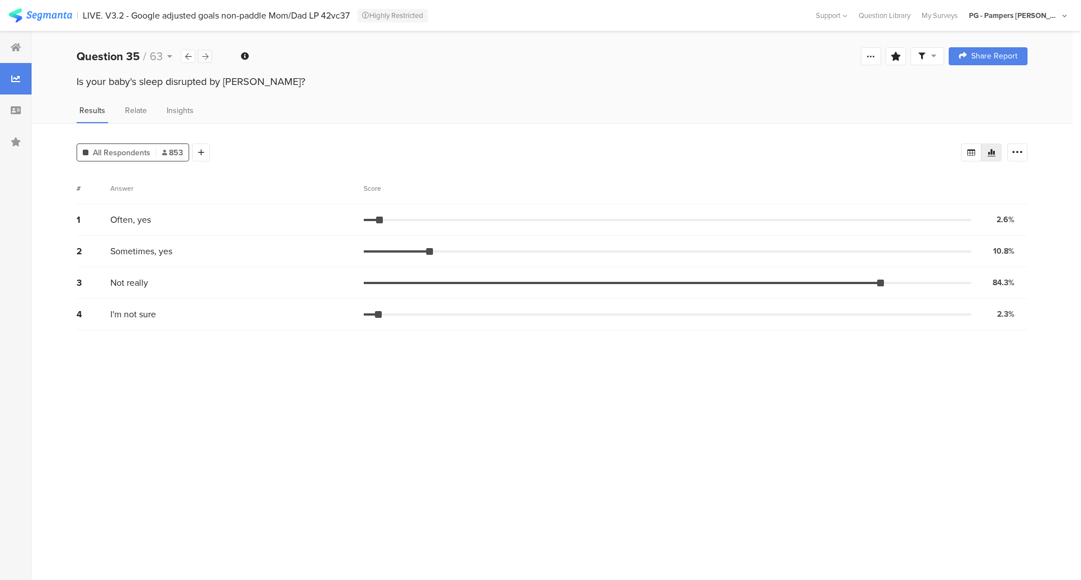
click at [204, 57] on icon at bounding box center [205, 56] width 6 height 7
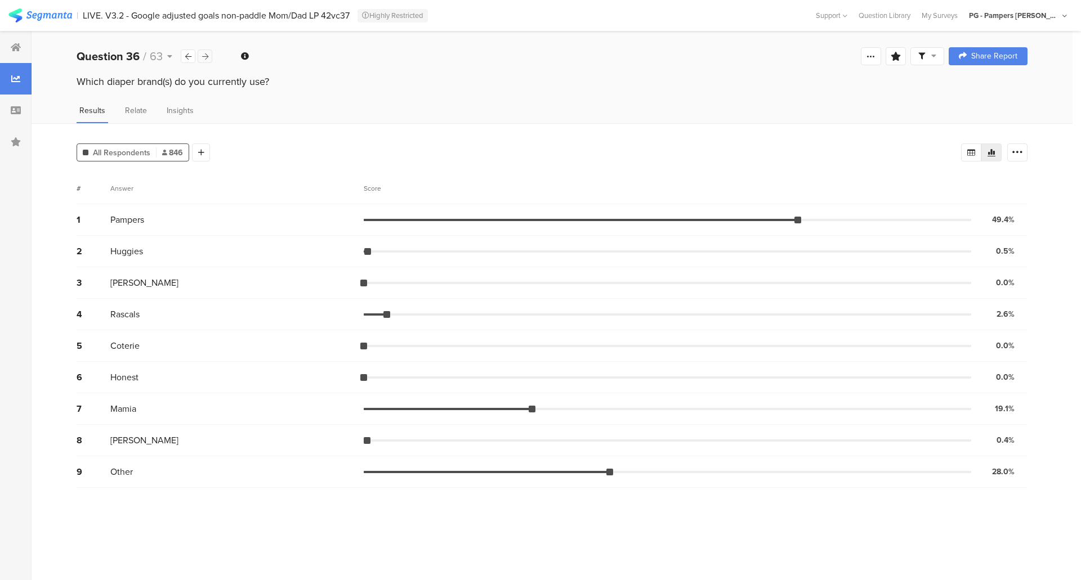
click at [204, 57] on icon at bounding box center [205, 56] width 6 height 7
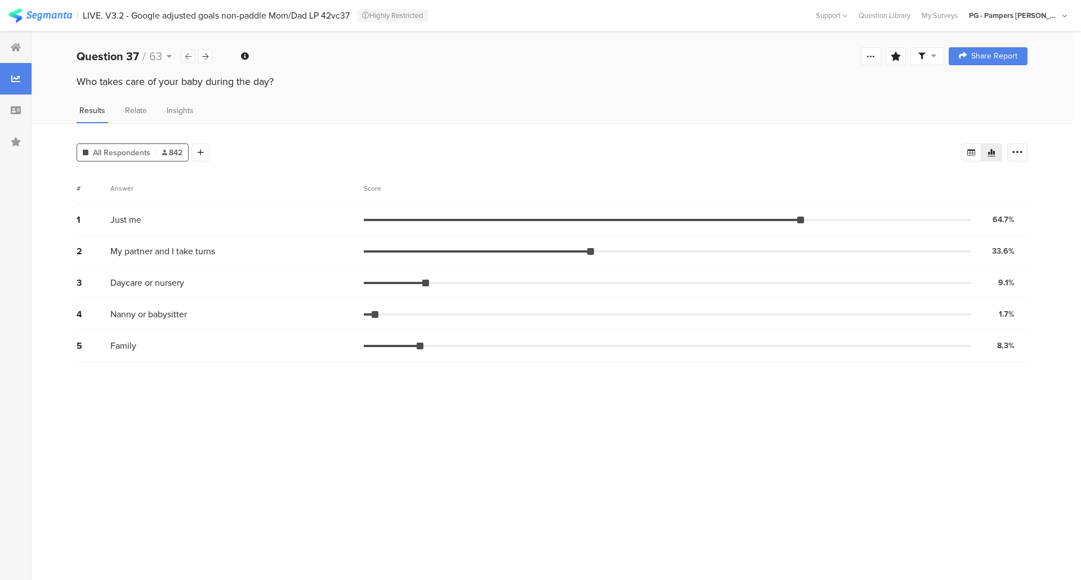
click at [192, 59] on div at bounding box center [188, 57] width 15 height 14
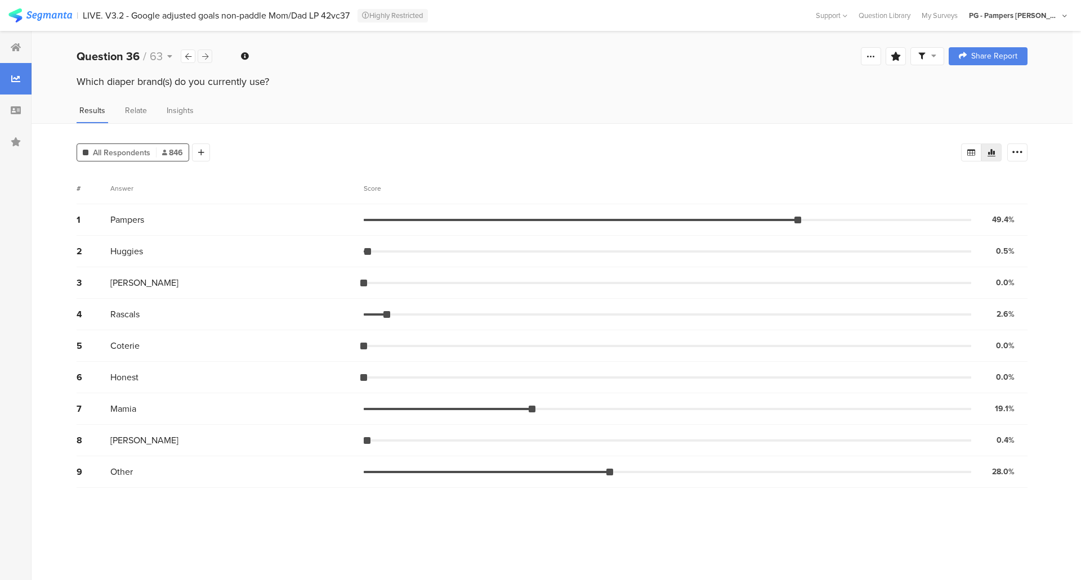
click at [207, 57] on icon at bounding box center [205, 56] width 6 height 7
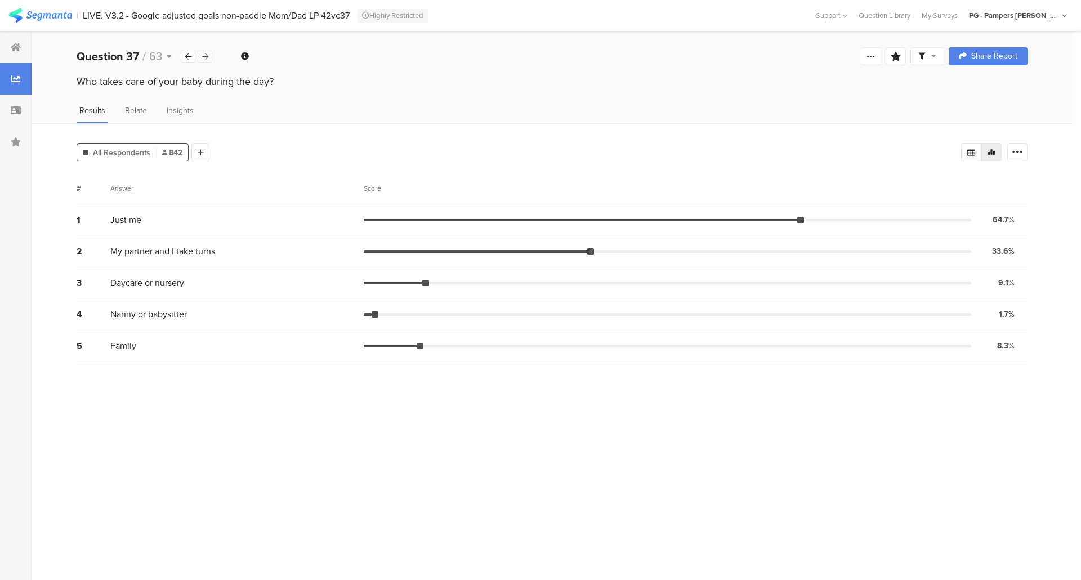
click at [203, 56] on icon at bounding box center [205, 56] width 6 height 7
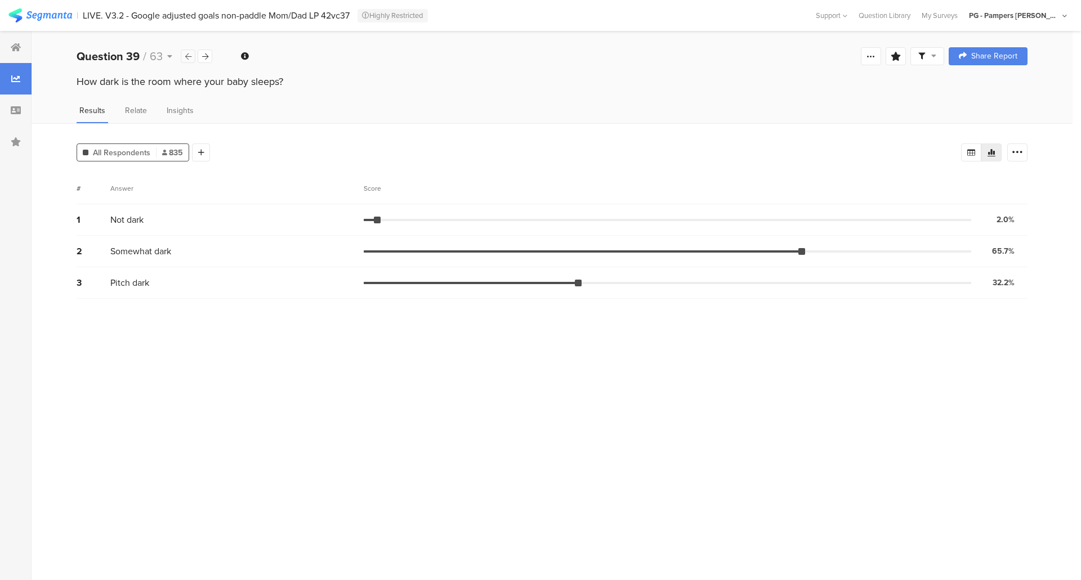
click at [181, 59] on div at bounding box center [188, 57] width 15 height 14
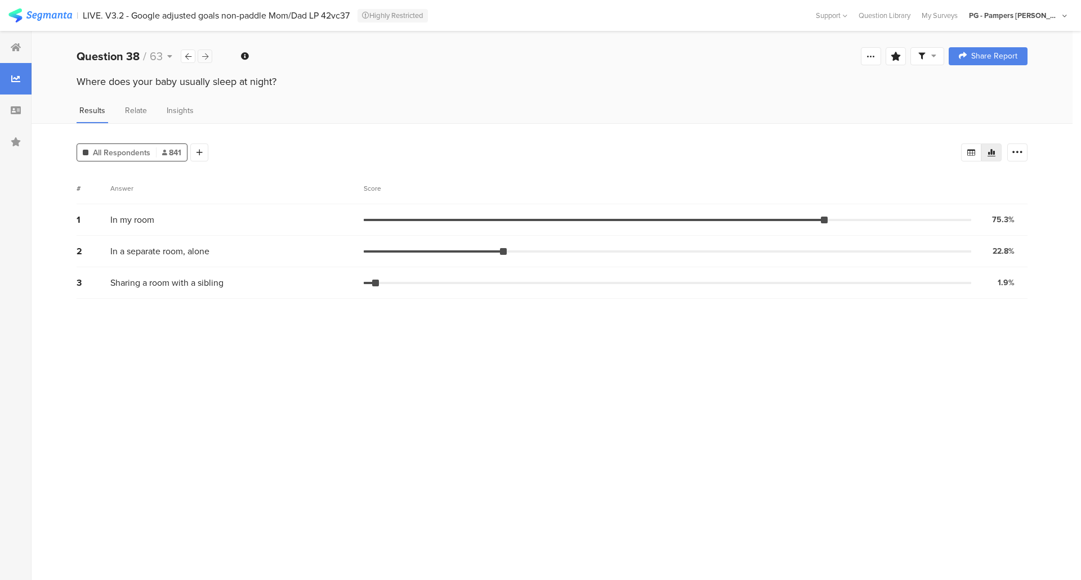
click at [206, 56] on icon at bounding box center [205, 56] width 6 height 7
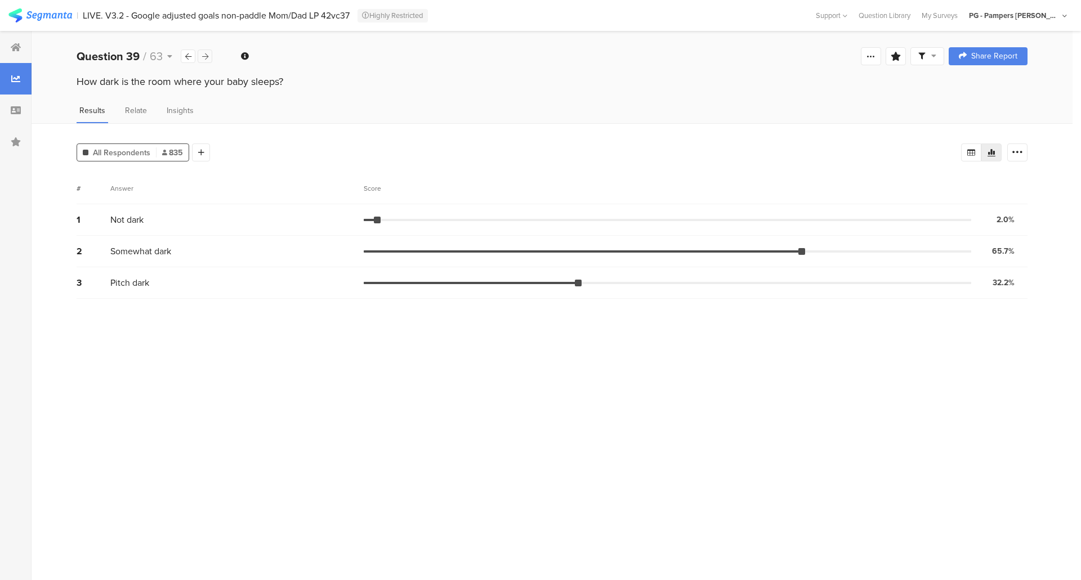
click at [206, 57] on icon at bounding box center [205, 56] width 6 height 7
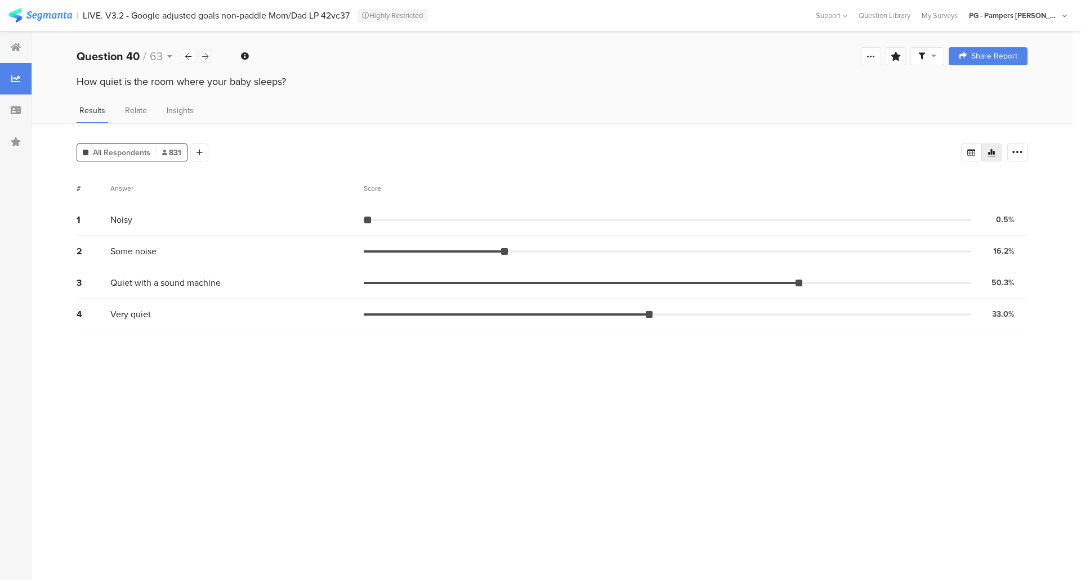
click at [206, 57] on icon at bounding box center [205, 56] width 6 height 7
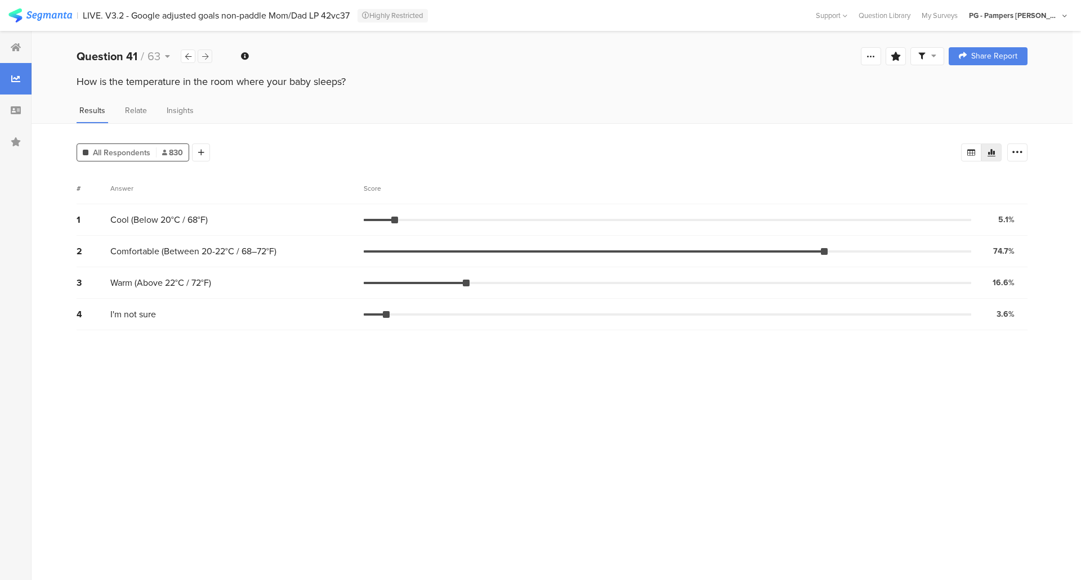
click at [206, 57] on icon at bounding box center [205, 56] width 6 height 7
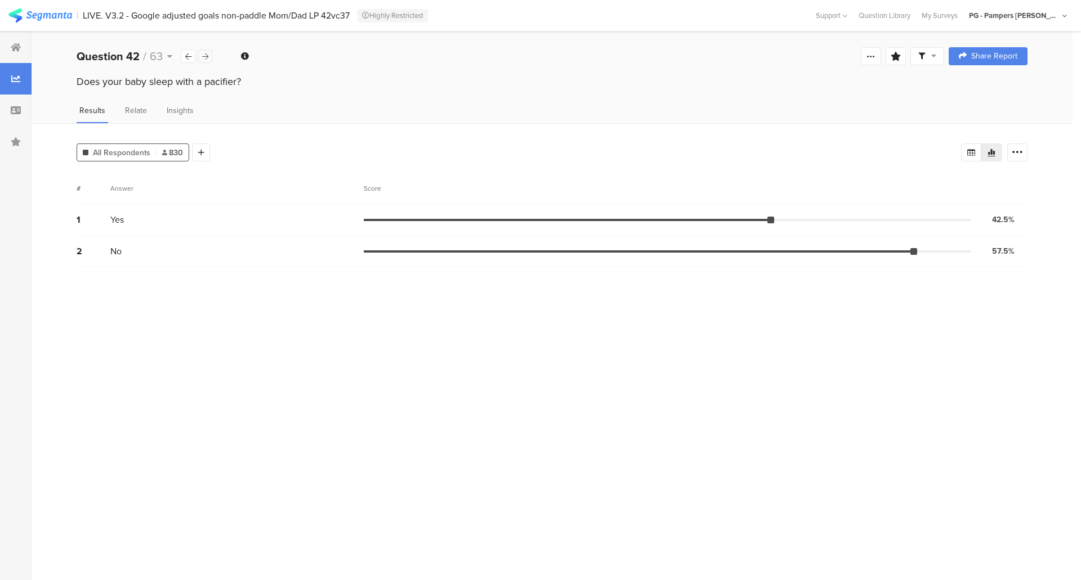
click at [206, 57] on icon at bounding box center [205, 56] width 6 height 7
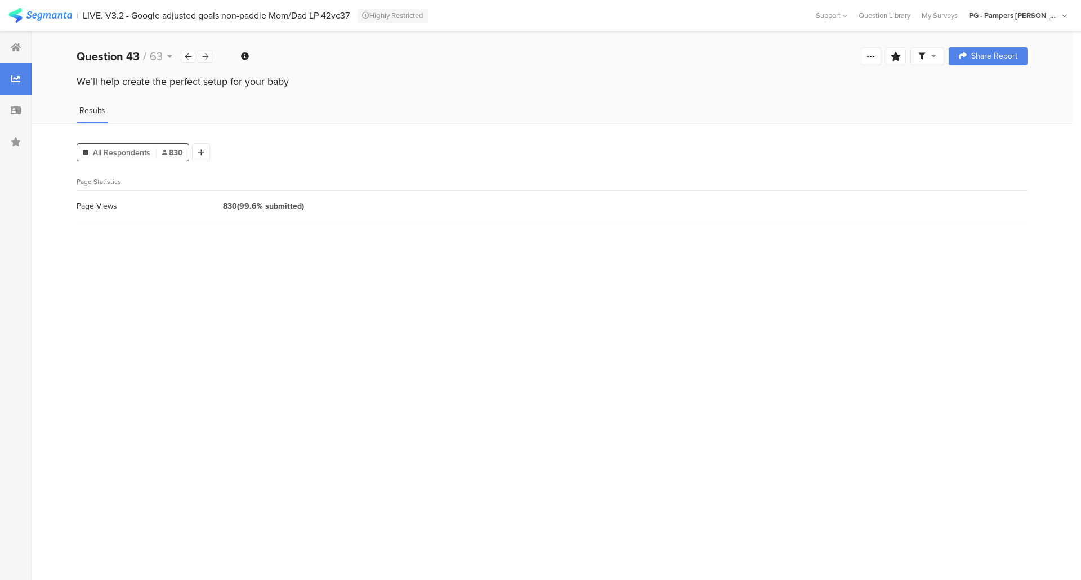
click at [206, 57] on icon at bounding box center [205, 56] width 6 height 7
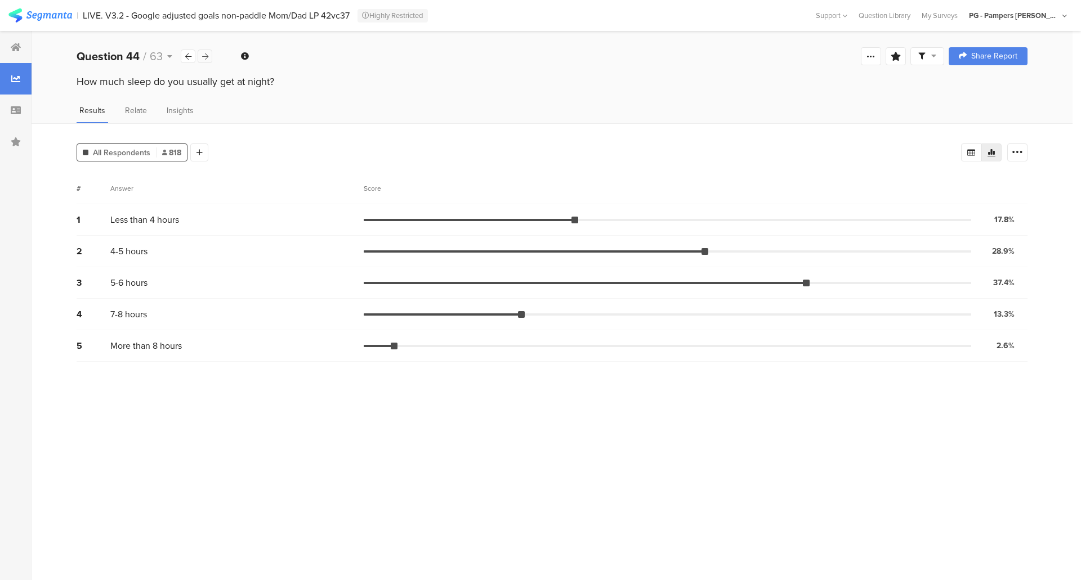
click at [206, 57] on icon at bounding box center [205, 56] width 6 height 7
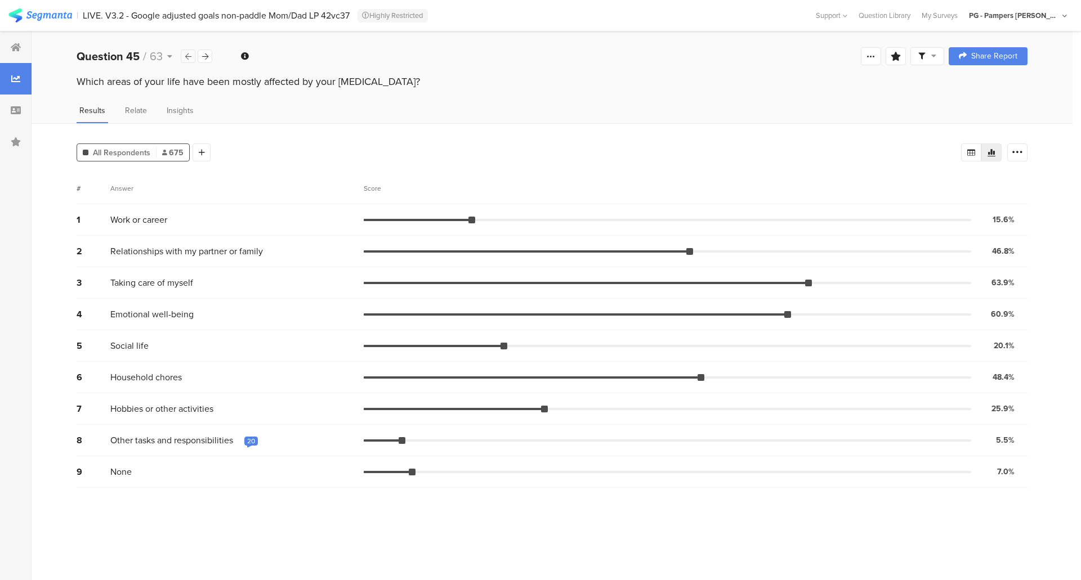
click at [183, 62] on div at bounding box center [188, 57] width 15 height 14
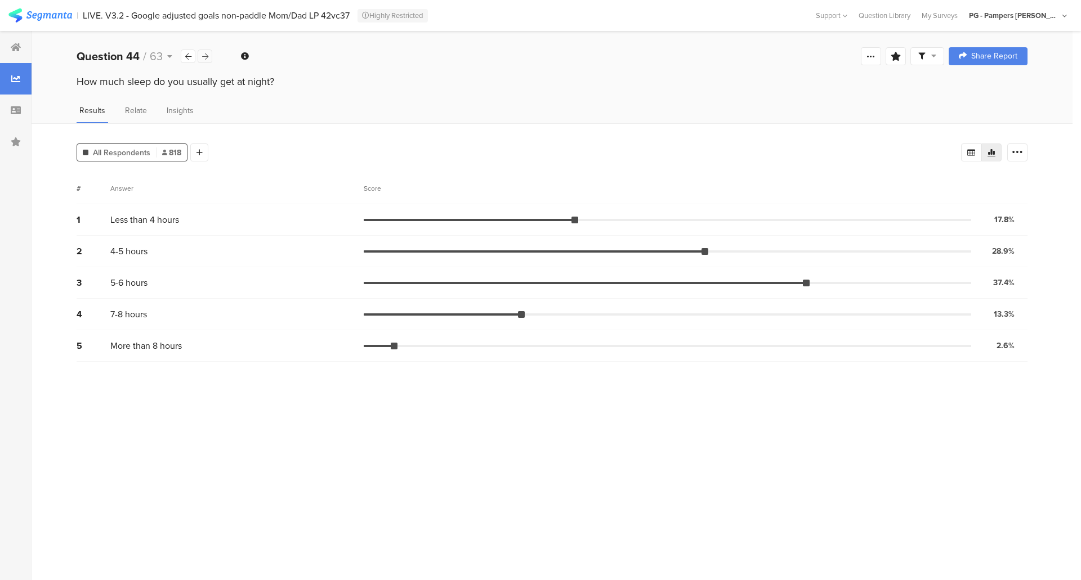
click at [208, 59] on div at bounding box center [205, 57] width 15 height 14
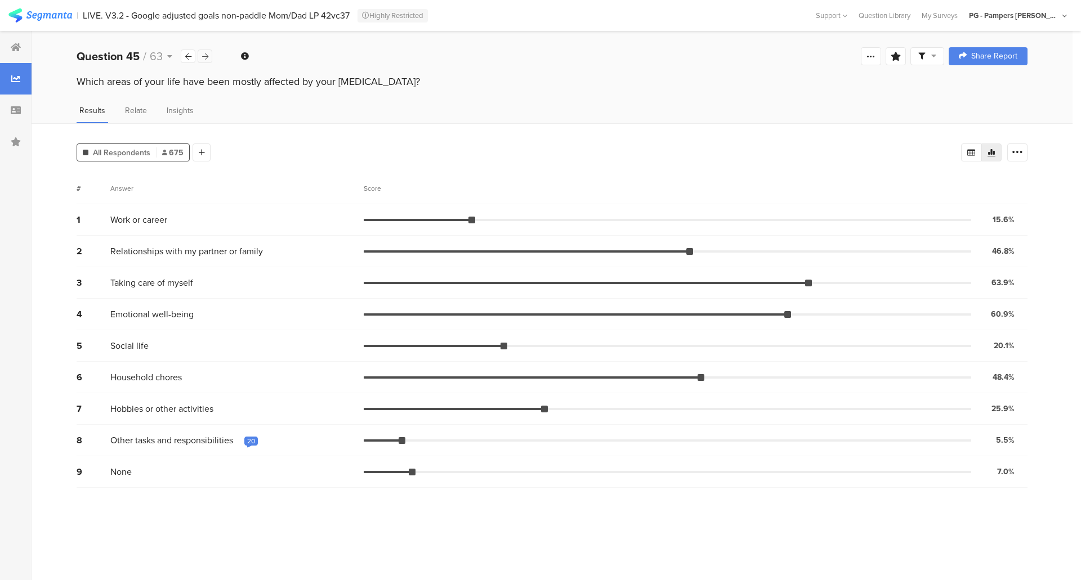
click at [208, 59] on div at bounding box center [205, 57] width 15 height 14
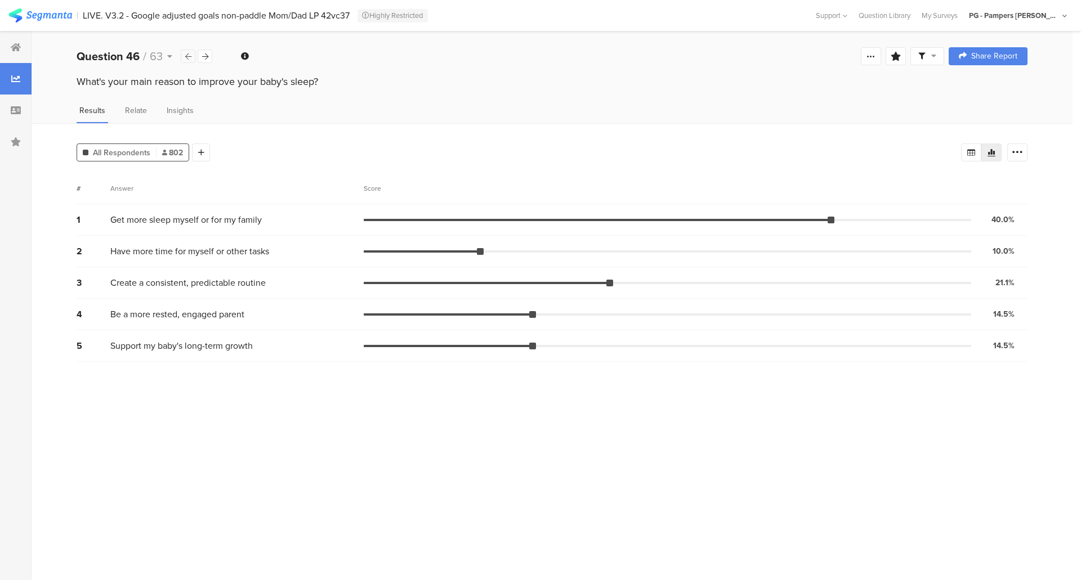
click at [195, 62] on div at bounding box center [188, 57] width 15 height 14
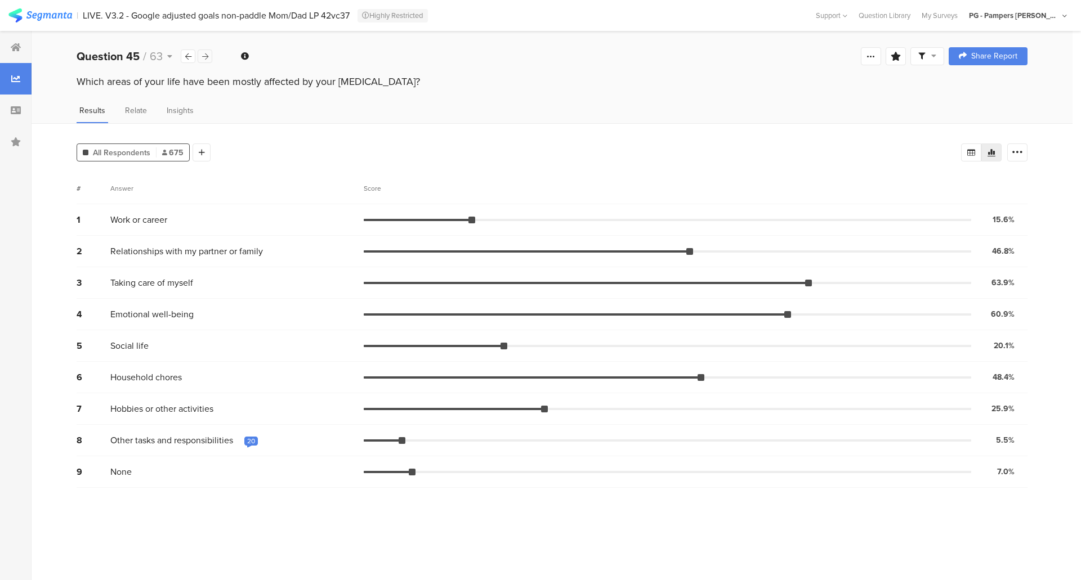
click at [209, 62] on div at bounding box center [205, 57] width 15 height 14
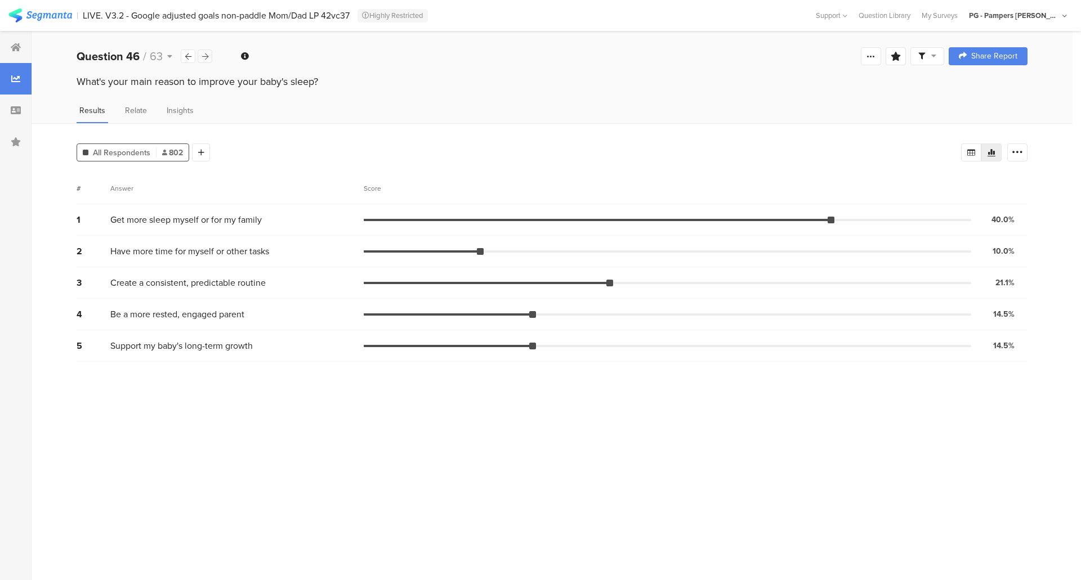
click at [207, 58] on icon at bounding box center [205, 56] width 6 height 7
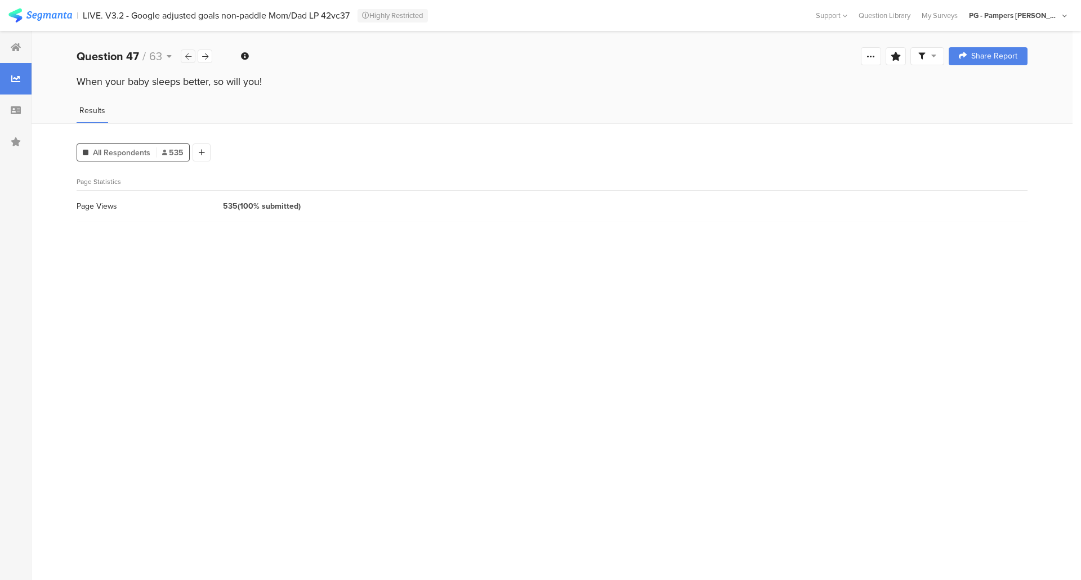
click at [187, 58] on icon at bounding box center [188, 56] width 6 height 7
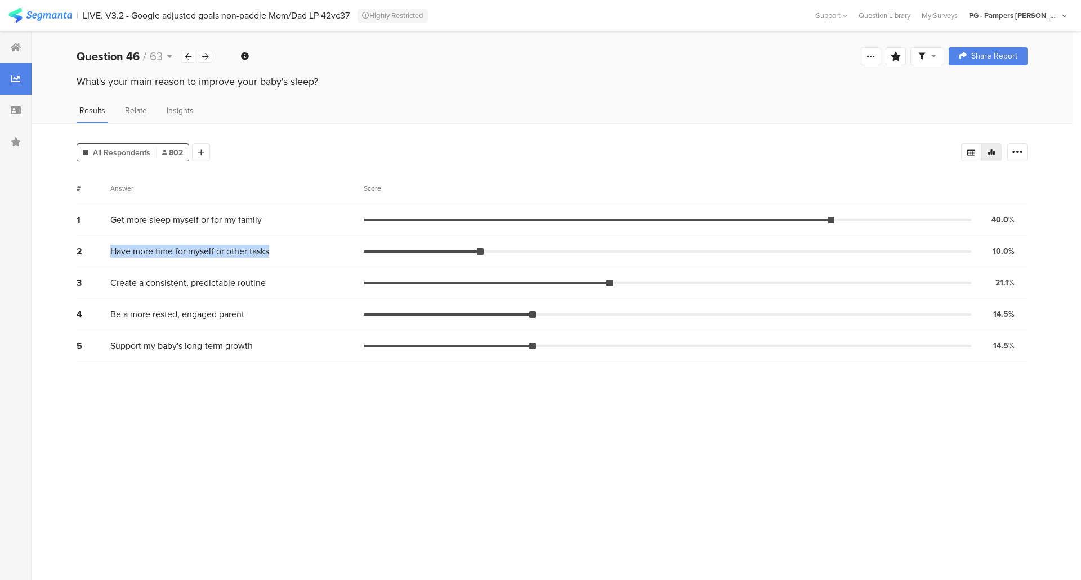
drag, startPoint x: 110, startPoint y: 253, endPoint x: 285, endPoint y: 259, distance: 175.2
click at [285, 259] on div "2 Have more time for myself or other tasks 10.0% 80 votes" at bounding box center [552, 252] width 951 height 32
click at [202, 59] on icon at bounding box center [205, 56] width 6 height 7
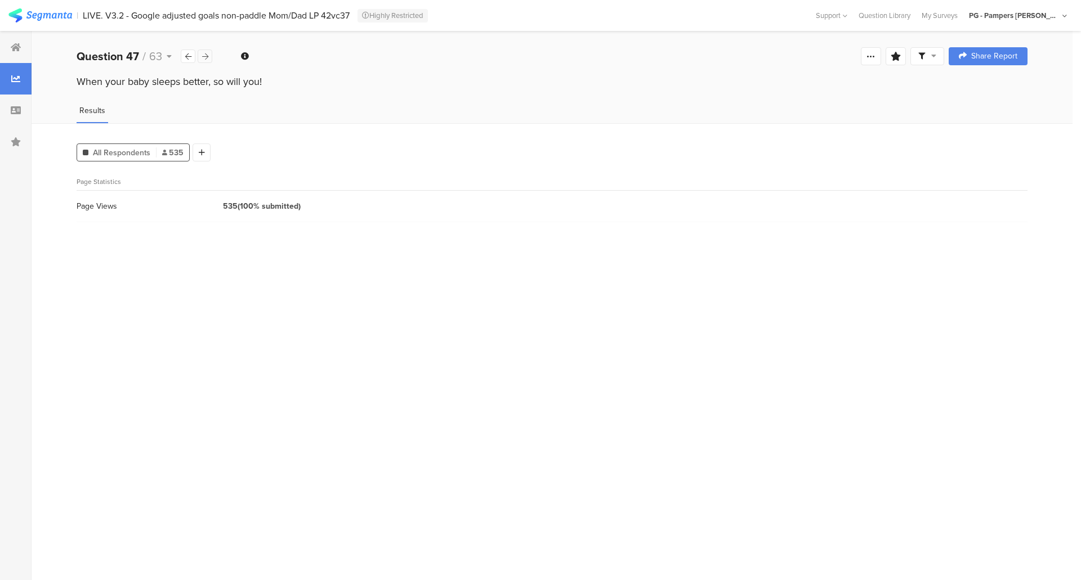
click at [202, 59] on icon at bounding box center [205, 56] width 6 height 7
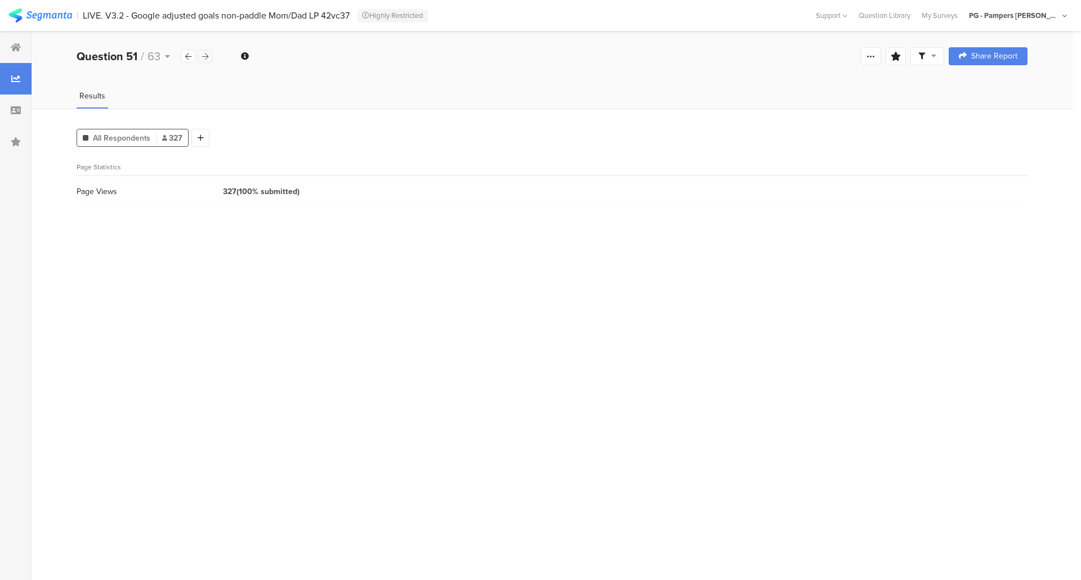
click at [202, 59] on icon at bounding box center [205, 56] width 6 height 7
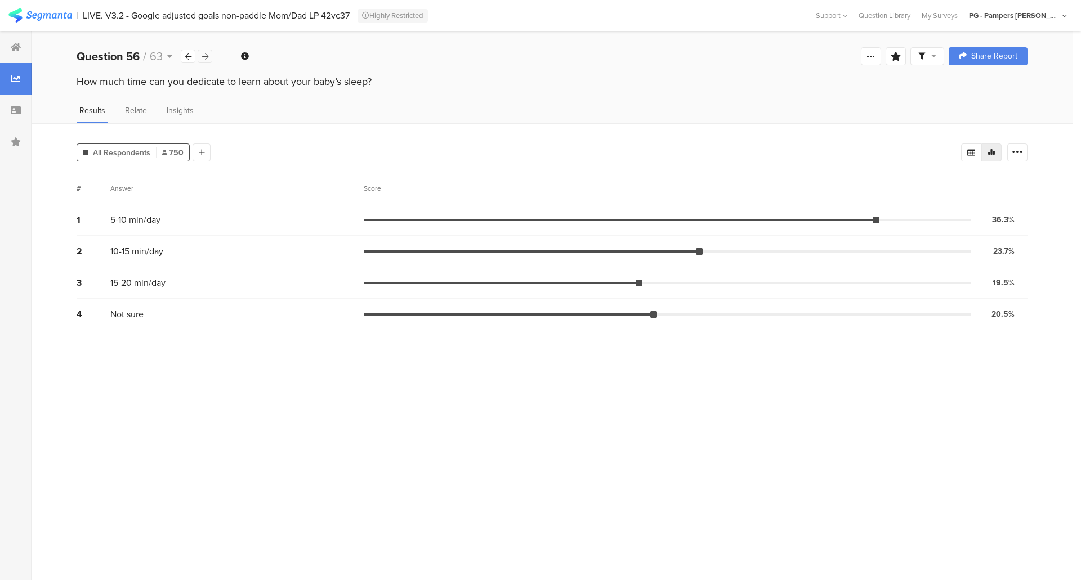
click at [202, 59] on icon at bounding box center [205, 56] width 6 height 7
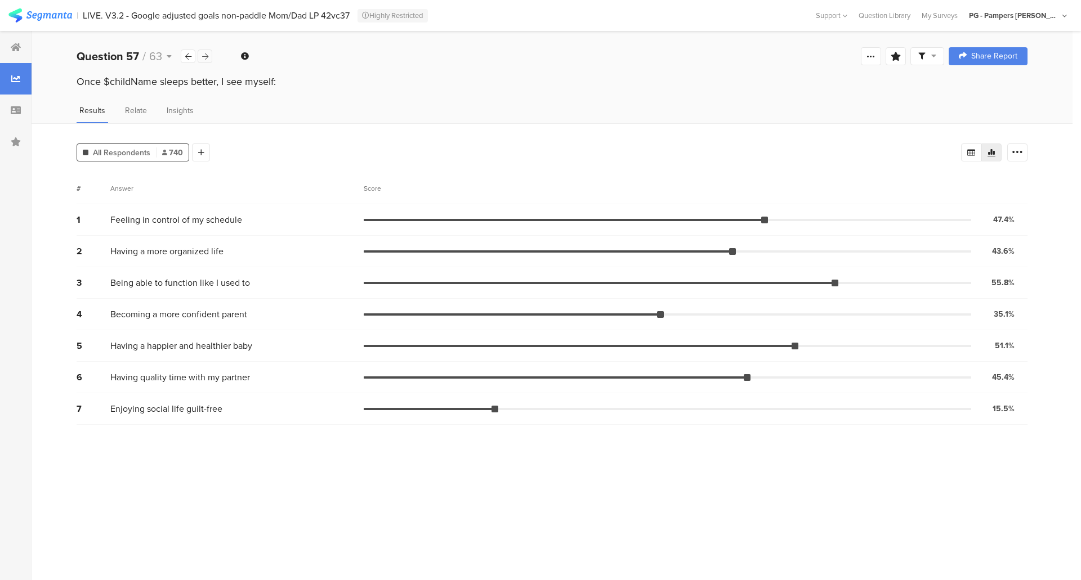
click at [202, 59] on icon at bounding box center [205, 56] width 6 height 7
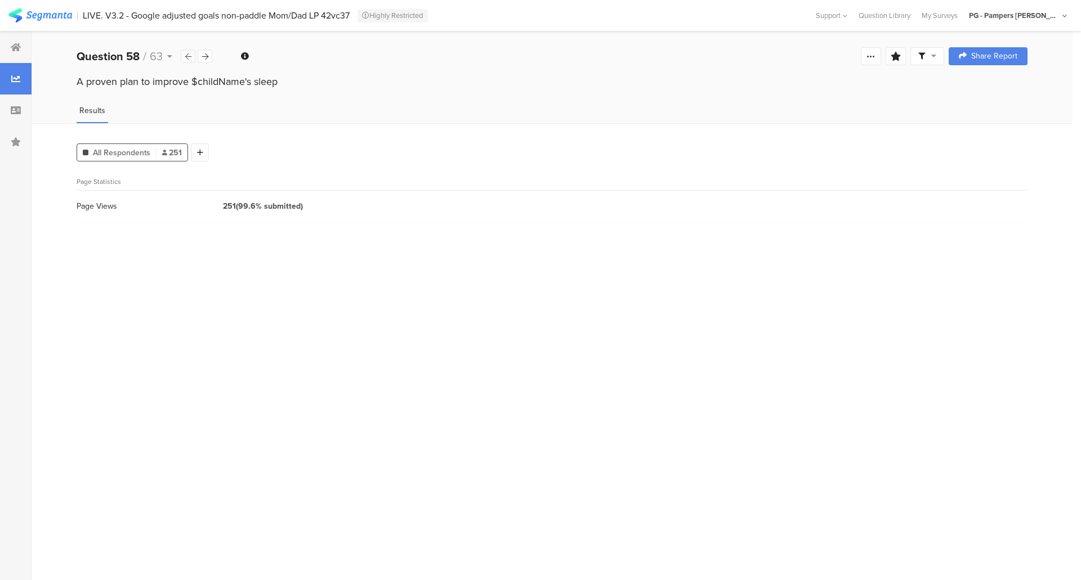
click at [186, 57] on icon at bounding box center [188, 56] width 6 height 7
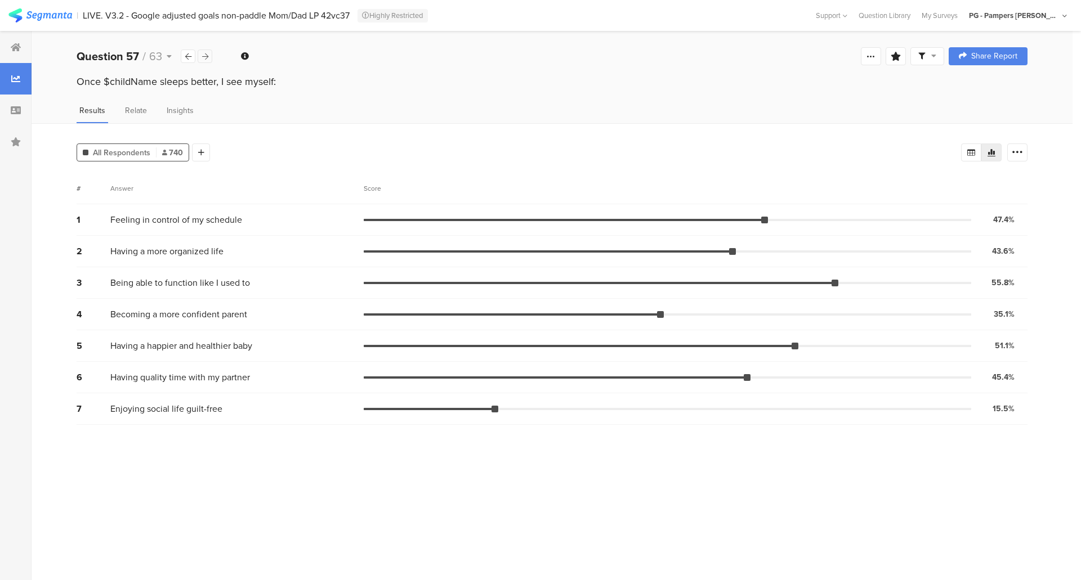
click at [203, 56] on icon at bounding box center [205, 56] width 6 height 7
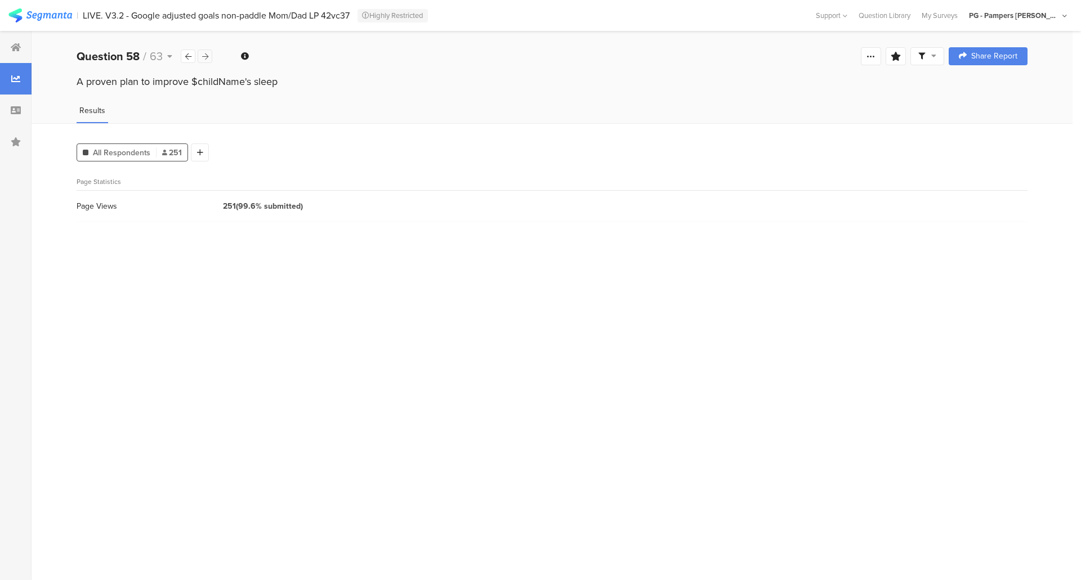
click at [203, 56] on icon at bounding box center [205, 56] width 6 height 7
